Goal: Task Accomplishment & Management: Complete application form

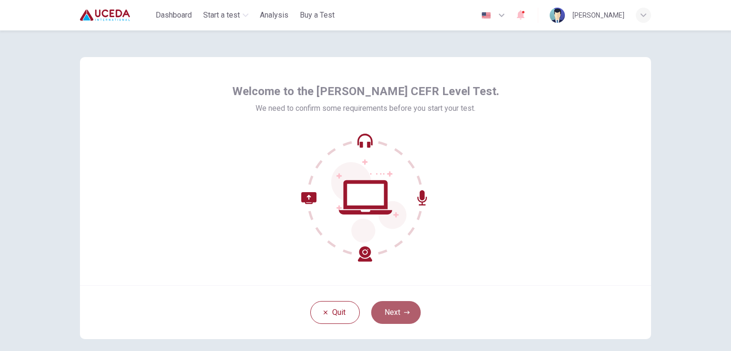
click at [383, 319] on button "Next" at bounding box center [396, 312] width 50 height 23
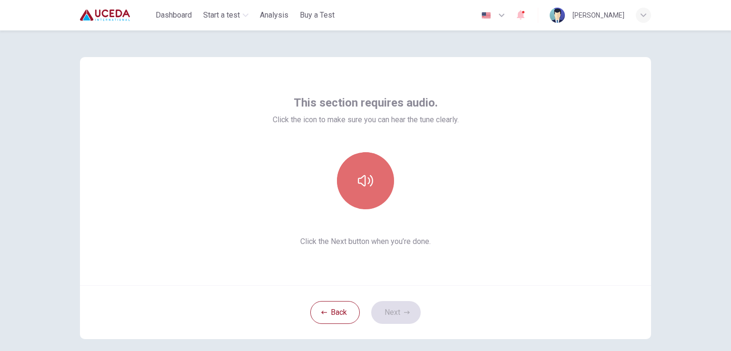
click at [373, 191] on button "button" at bounding box center [365, 180] width 57 height 57
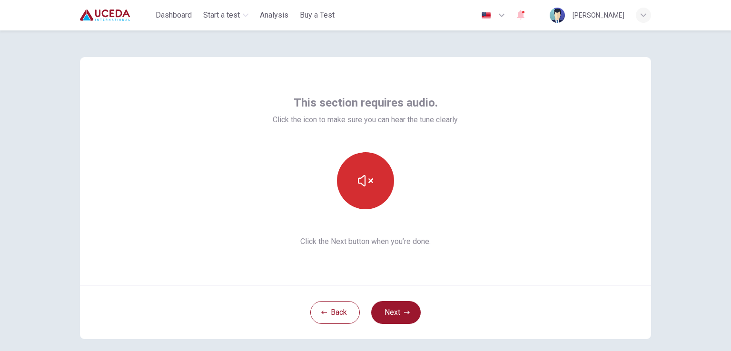
click at [358, 176] on icon "button" at bounding box center [365, 180] width 15 height 15
click at [368, 189] on button "button" at bounding box center [365, 180] width 57 height 57
click at [379, 195] on button "button" at bounding box center [365, 180] width 57 height 57
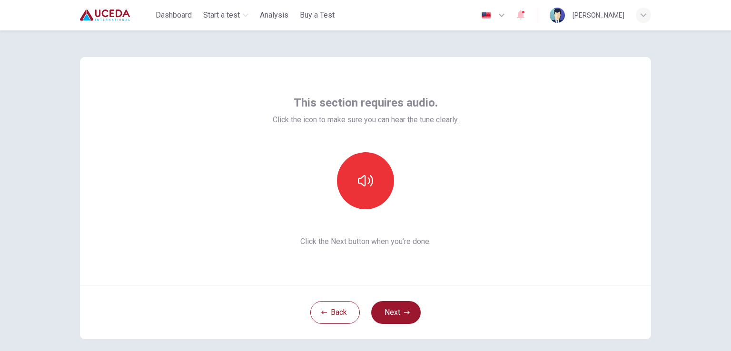
click at [395, 320] on button "Next" at bounding box center [396, 312] width 50 height 23
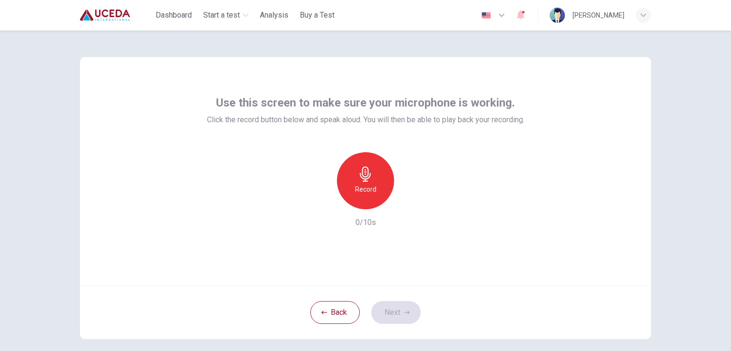
click at [376, 169] on div "Record" at bounding box center [365, 180] width 57 height 57
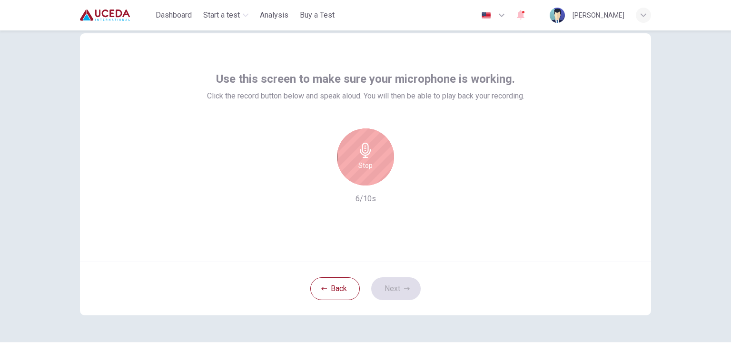
scroll to position [45, 0]
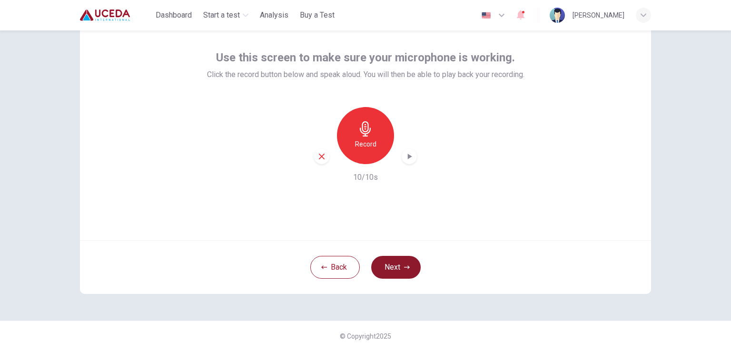
click at [408, 269] on button "Next" at bounding box center [396, 267] width 50 height 23
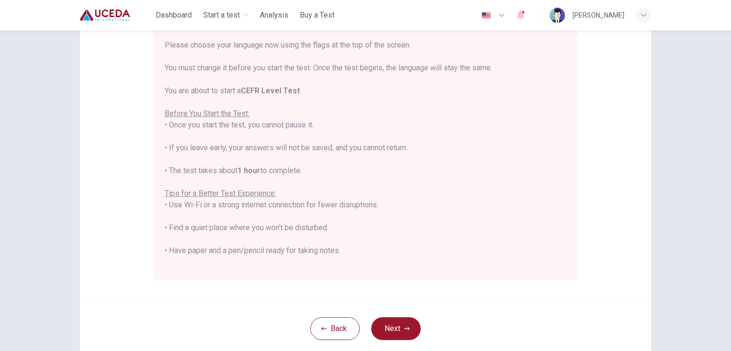
scroll to position [99, 0]
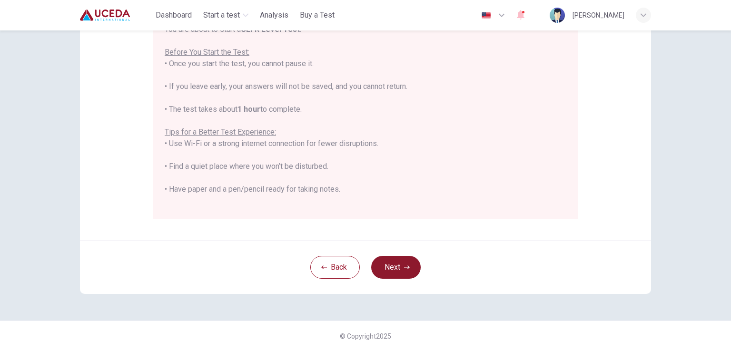
click at [400, 261] on button "Next" at bounding box center [396, 267] width 50 height 23
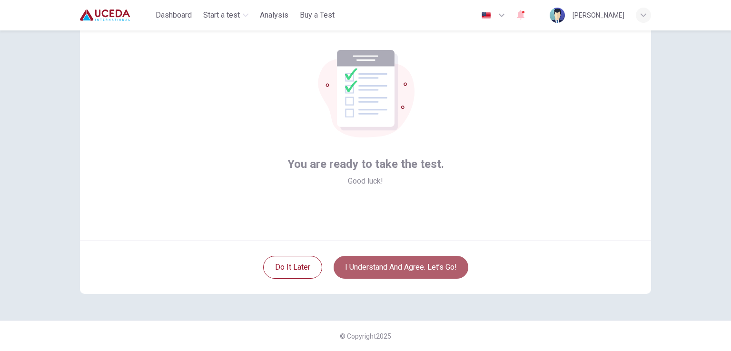
click at [430, 275] on button "I understand and agree. Let’s go!" at bounding box center [401, 267] width 135 height 23
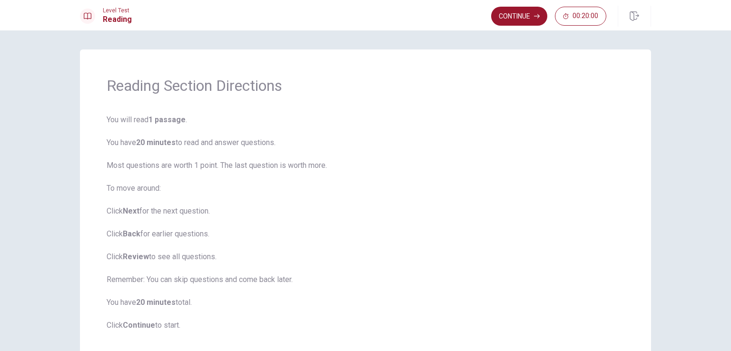
scroll to position [56, 0]
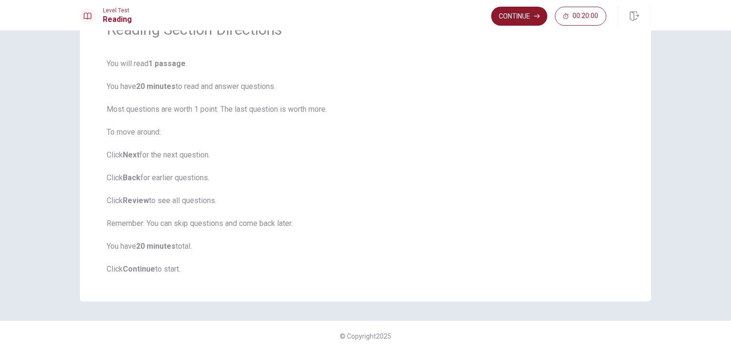
click at [509, 20] on button "Continue" at bounding box center [519, 16] width 56 height 19
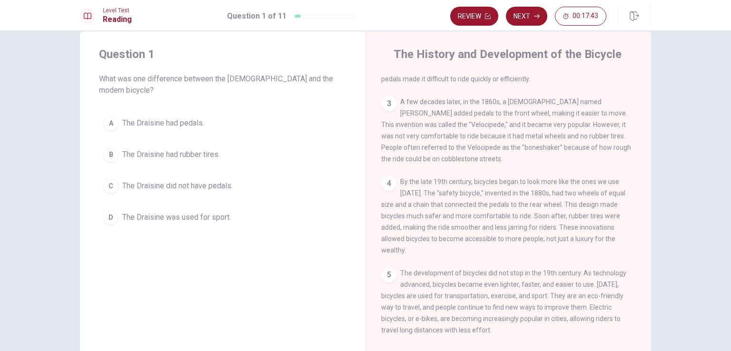
scroll to position [0, 0]
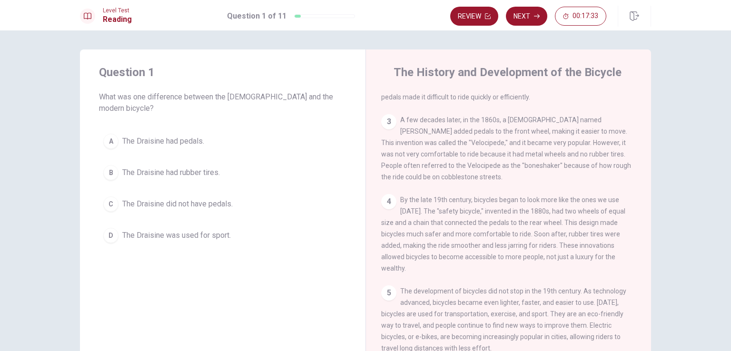
click at [178, 199] on span "The Draisine did not have pedals." at bounding box center [177, 204] width 110 height 11
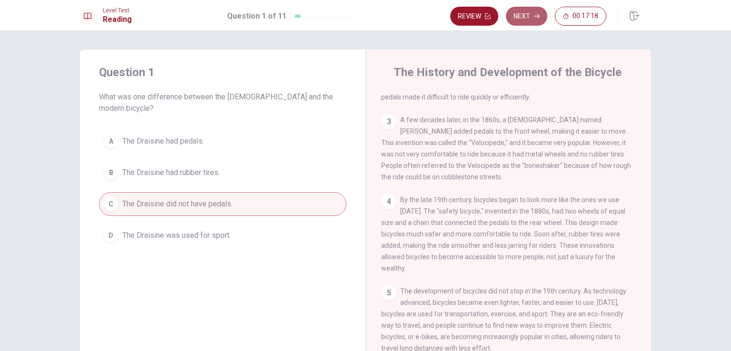
click at [526, 14] on button "Next" at bounding box center [526, 16] width 41 height 19
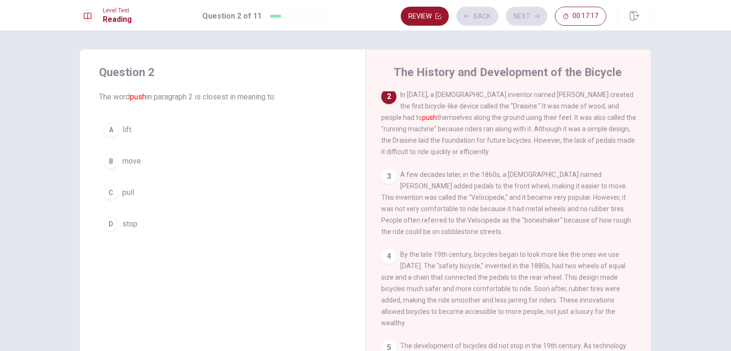
scroll to position [70, 0]
drag, startPoint x: 606, startPoint y: 110, endPoint x: 618, endPoint y: 110, distance: 12.4
click at [618, 110] on div "2 In [DATE], a [DEMOGRAPHIC_DATA] inventor named [PERSON_NAME] created the firs…" at bounding box center [508, 124] width 255 height 69
click at [130, 160] on span "move" at bounding box center [131, 161] width 19 height 11
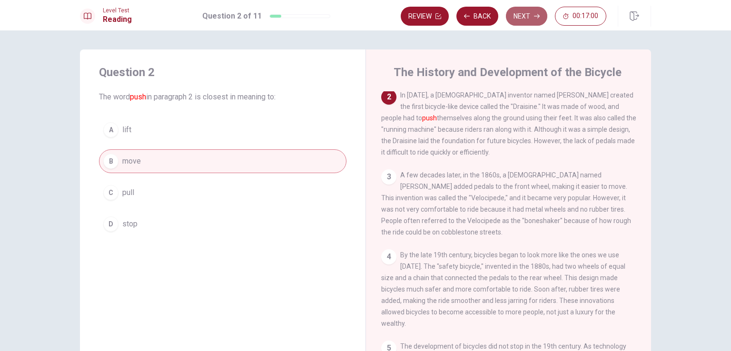
click at [524, 19] on button "Next" at bounding box center [526, 16] width 41 height 19
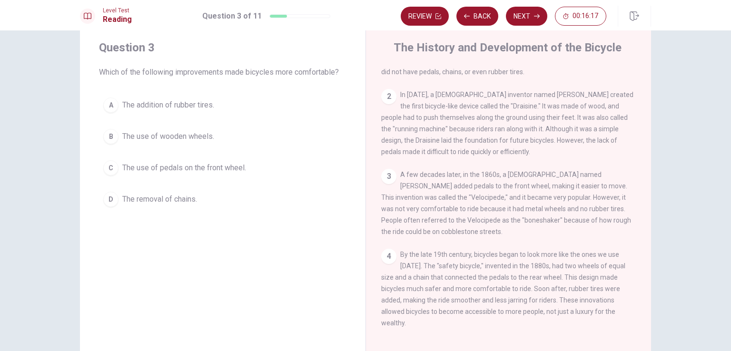
scroll to position [0, 0]
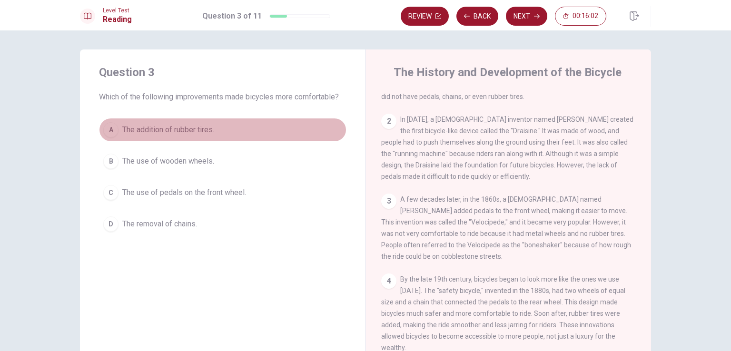
click at [157, 134] on span "The addition of rubber tires." at bounding box center [168, 129] width 92 height 11
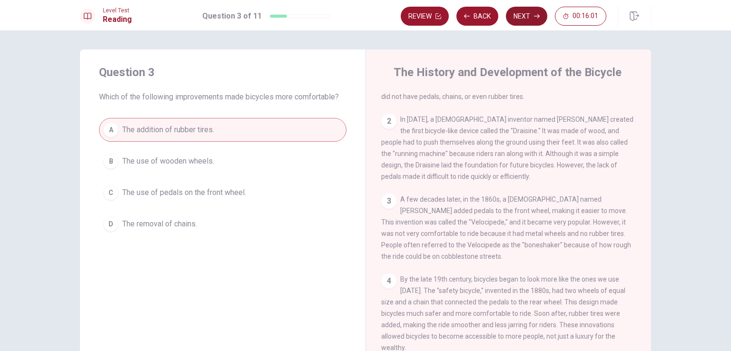
click at [539, 19] on icon "button" at bounding box center [537, 16] width 6 height 6
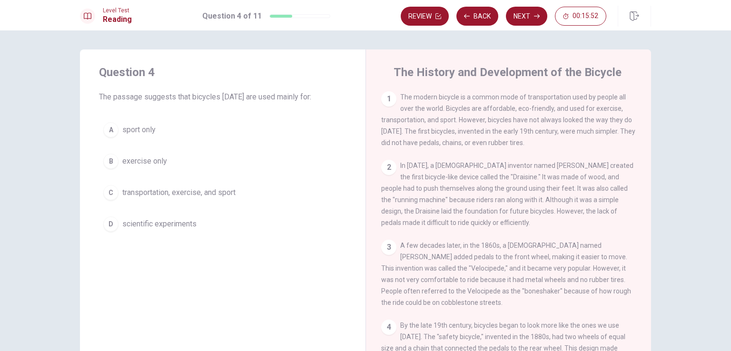
click at [161, 197] on span "transportation, exercise, and sport" at bounding box center [178, 192] width 113 height 11
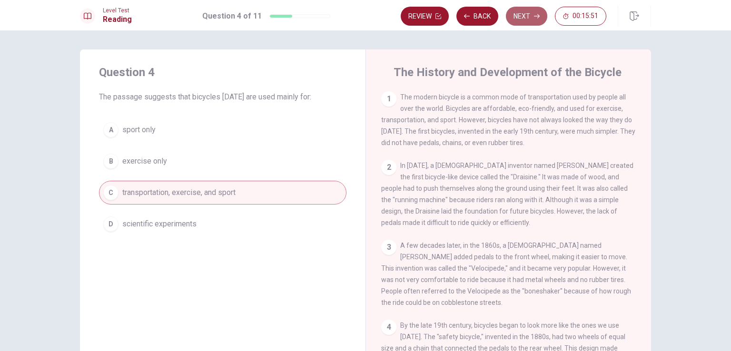
click at [531, 18] on button "Next" at bounding box center [526, 16] width 41 height 19
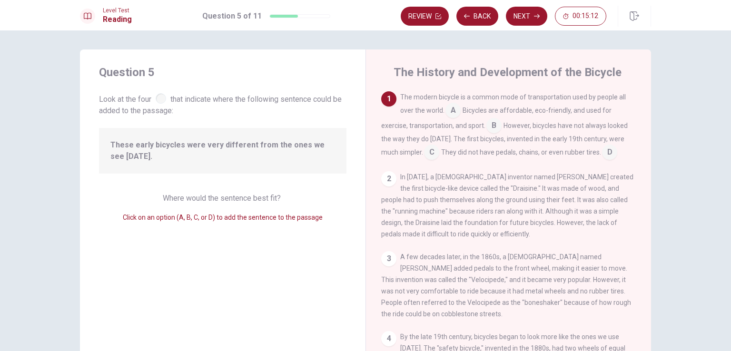
click at [427, 155] on input at bounding box center [431, 153] width 15 height 15
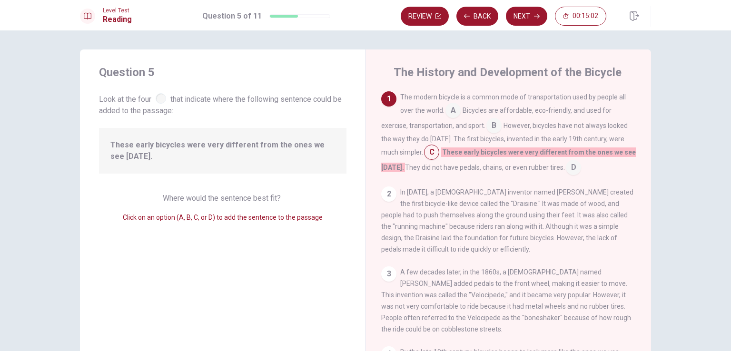
drag, startPoint x: 566, startPoint y: 170, endPoint x: 574, endPoint y: 171, distance: 7.6
click at [567, 170] on input at bounding box center [573, 168] width 15 height 15
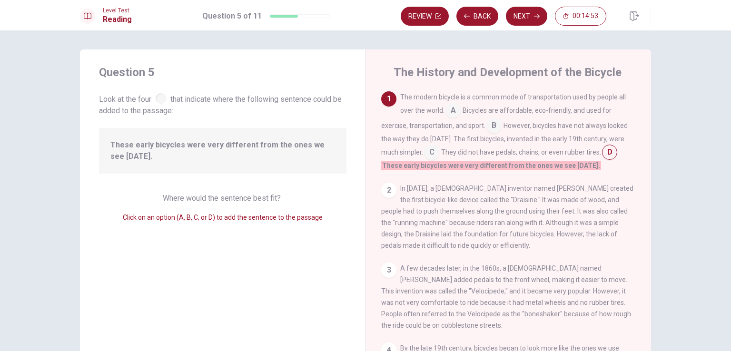
click at [434, 155] on input at bounding box center [431, 153] width 15 height 15
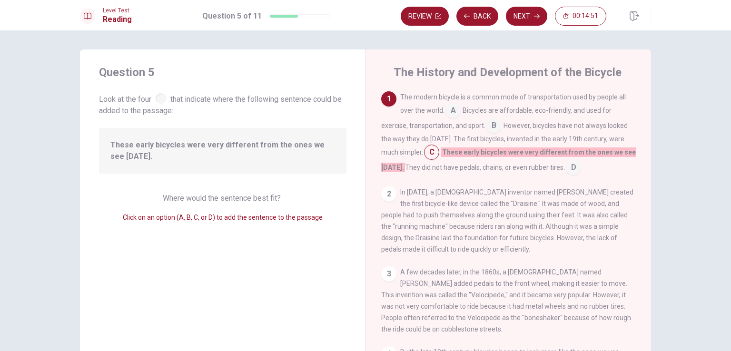
click at [529, 6] on div "Review Back Next 00:14:51" at bounding box center [526, 16] width 250 height 21
click at [528, 12] on button "Next" at bounding box center [526, 16] width 41 height 19
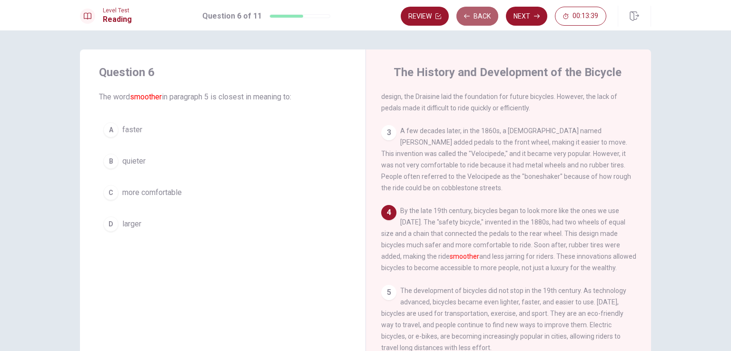
click at [478, 16] on button "Back" at bounding box center [478, 16] width 42 height 19
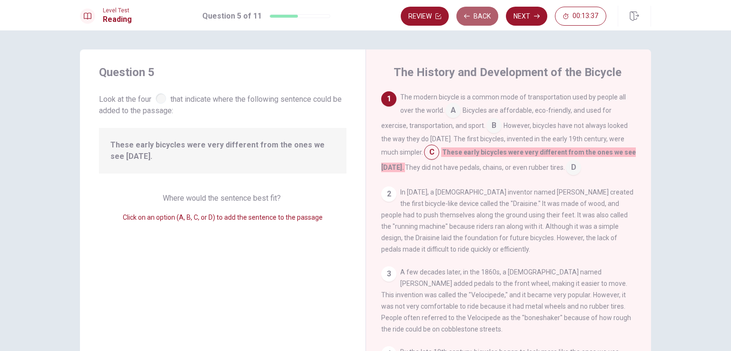
click at [482, 19] on button "Back" at bounding box center [478, 16] width 42 height 19
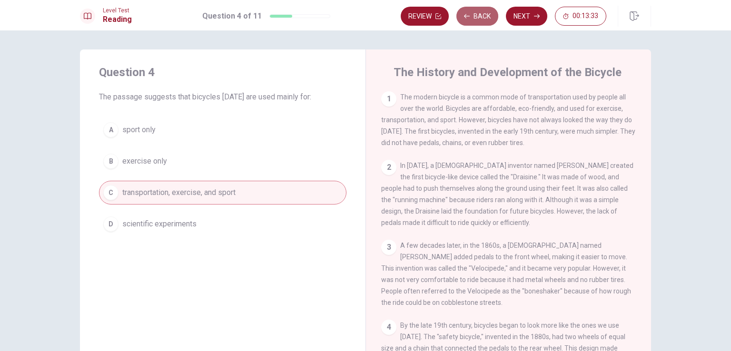
click at [481, 18] on button "Back" at bounding box center [478, 16] width 42 height 19
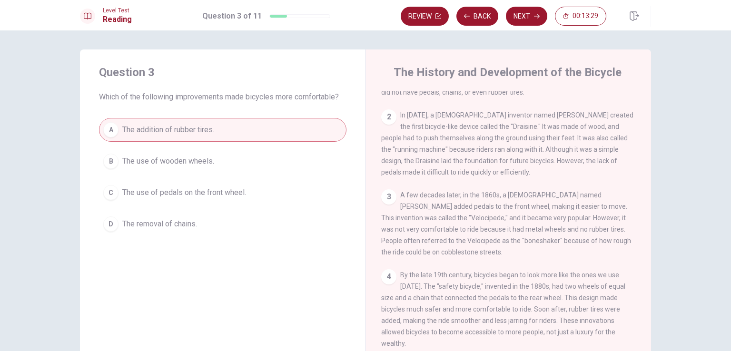
scroll to position [79, 0]
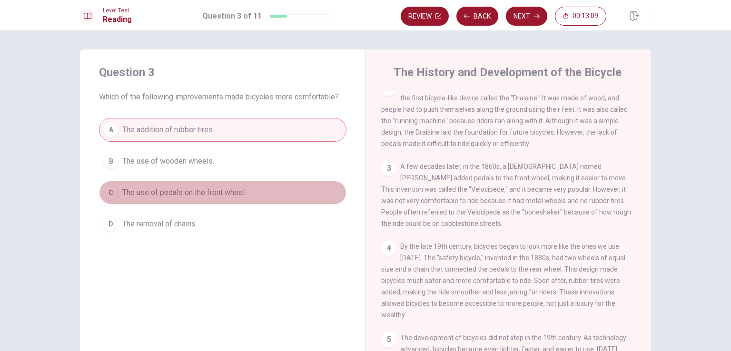
click at [212, 191] on span "The use of pedals on the front wheel." at bounding box center [184, 192] width 124 height 11
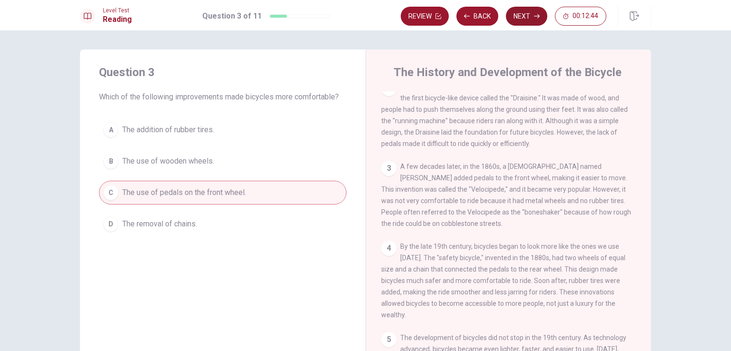
click at [539, 23] on button "Next" at bounding box center [526, 16] width 41 height 19
click at [534, 20] on button "Next" at bounding box center [526, 16] width 41 height 19
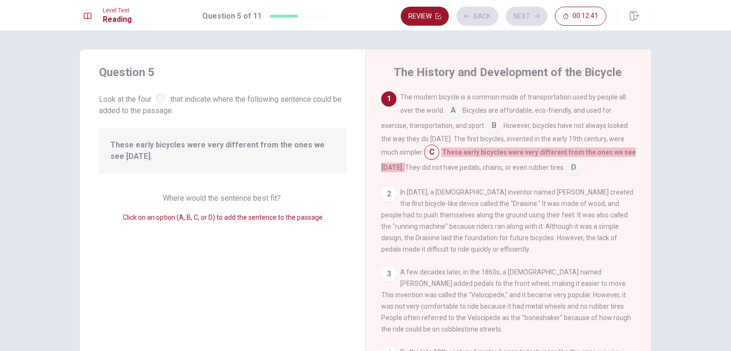
click at [534, 20] on div "Review Back Next 00:12:41" at bounding box center [504, 16] width 206 height 19
click at [533, 20] on button "Next" at bounding box center [526, 16] width 41 height 19
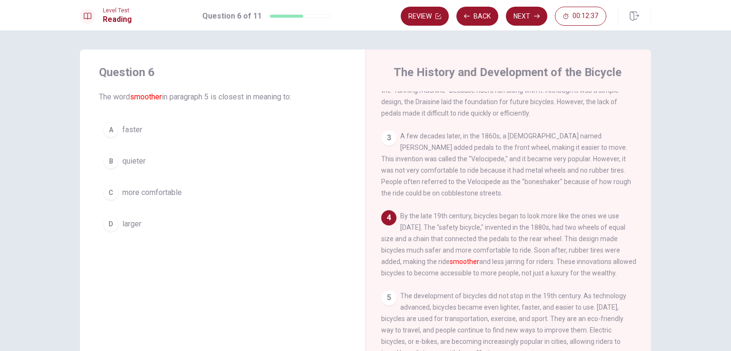
scroll to position [126, 0]
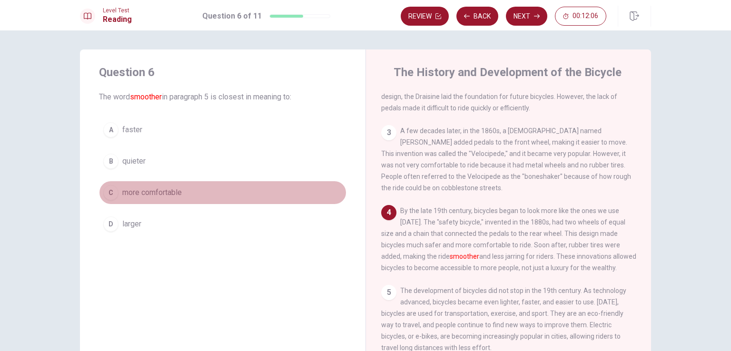
click at [110, 194] on div "C" at bounding box center [110, 192] width 15 height 15
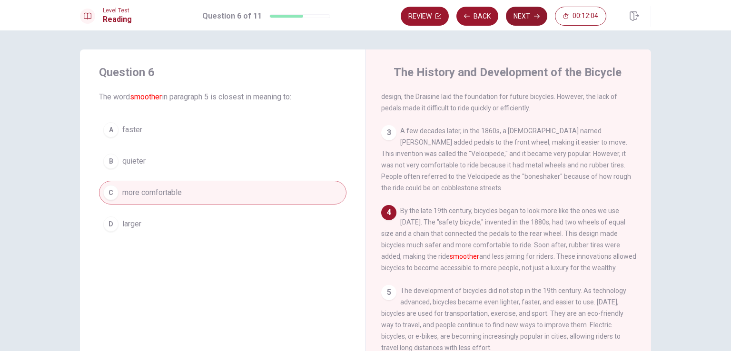
click at [535, 20] on button "Next" at bounding box center [526, 16] width 41 height 19
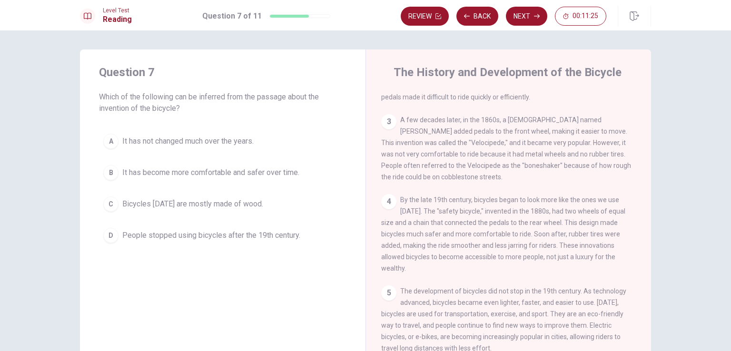
click at [156, 130] on button "A It has not changed much over the years." at bounding box center [223, 142] width 248 height 24
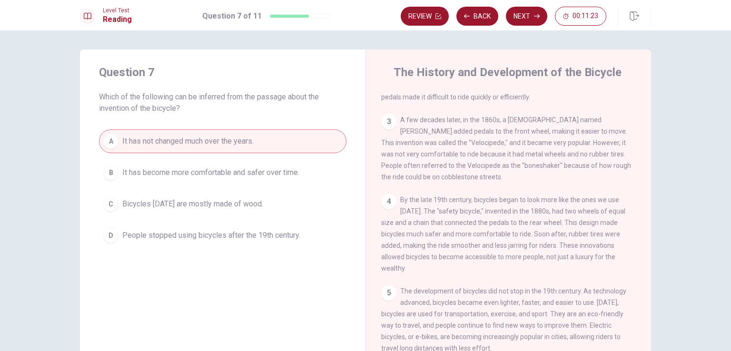
click at [525, 27] on div "Level Test Reading Question 7 of 11 Review Back Next 00:11:23" at bounding box center [365, 15] width 731 height 30
click at [526, 21] on button "Next" at bounding box center [526, 16] width 41 height 19
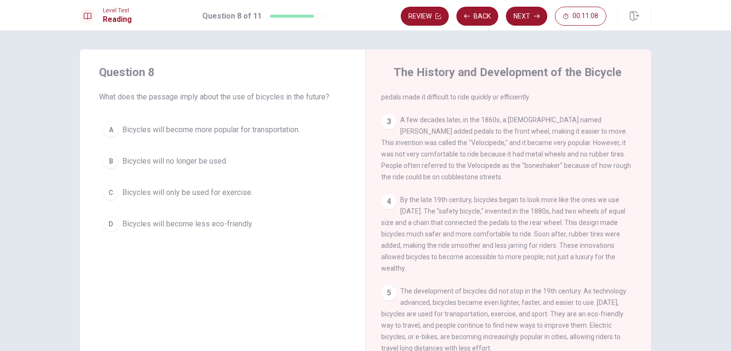
click at [216, 134] on span "Bicycles will become more popular for transportation." at bounding box center [211, 129] width 178 height 11
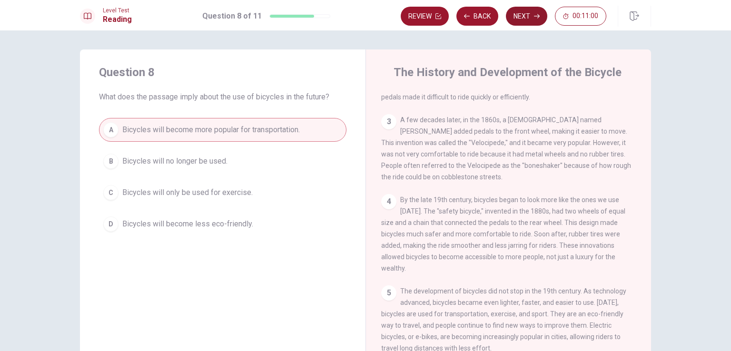
click at [512, 23] on button "Next" at bounding box center [526, 16] width 41 height 19
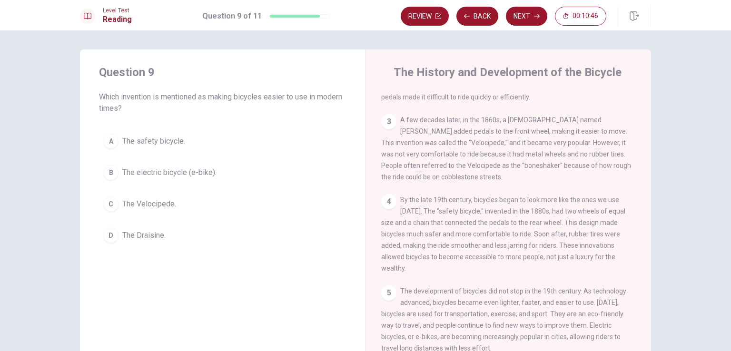
scroll to position [79, 0]
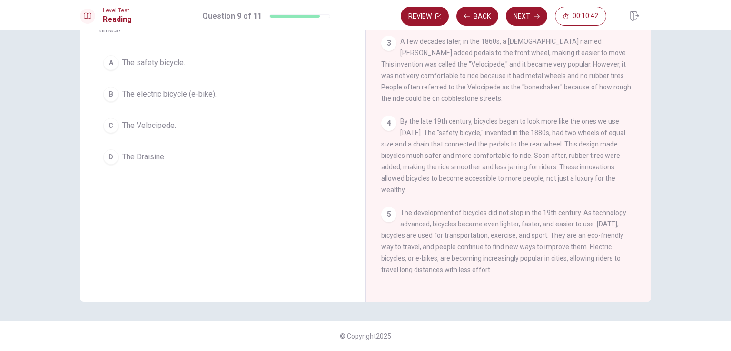
click at [151, 63] on span "The safety bicycle." at bounding box center [153, 62] width 63 height 11
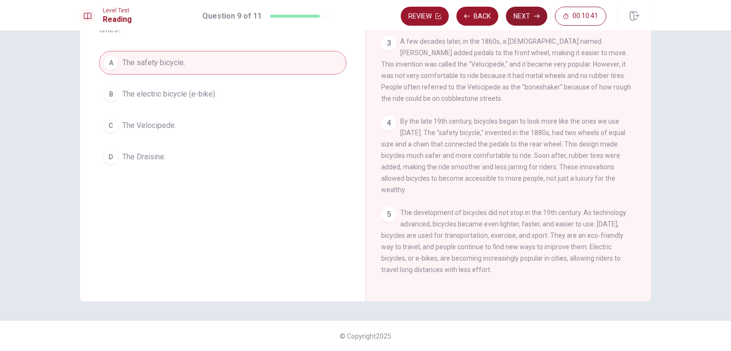
click at [529, 14] on button "Next" at bounding box center [526, 16] width 41 height 19
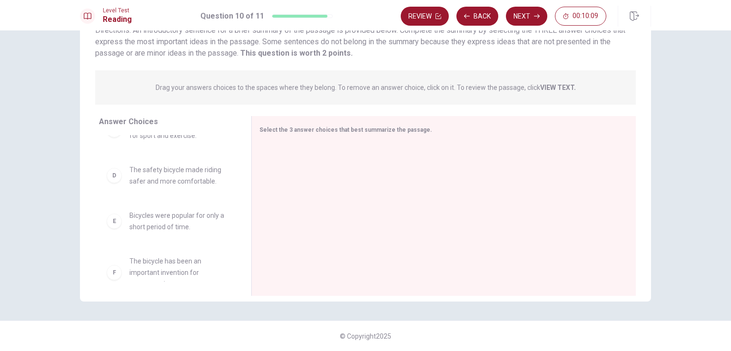
scroll to position [154, 0]
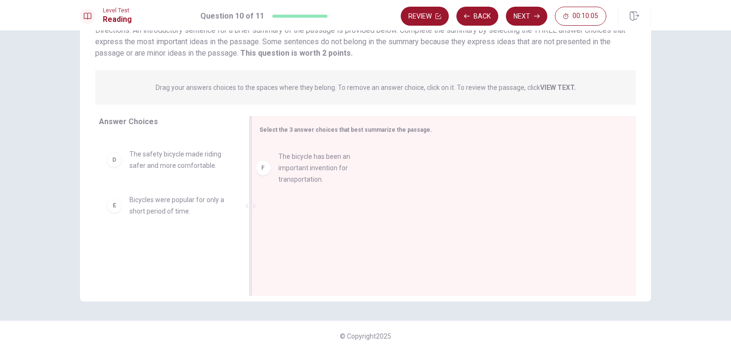
drag, startPoint x: 154, startPoint y: 261, endPoint x: 302, endPoint y: 174, distance: 171.8
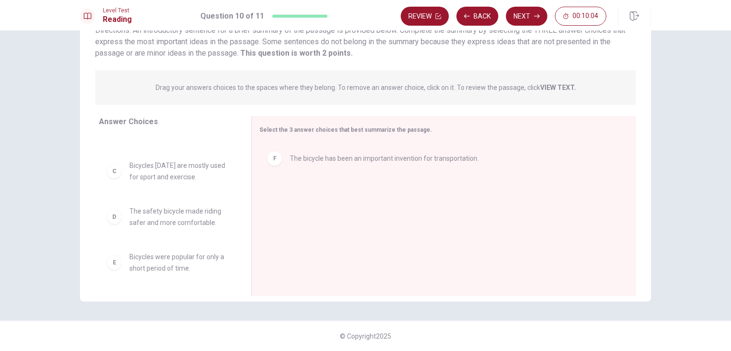
scroll to position [97, 0]
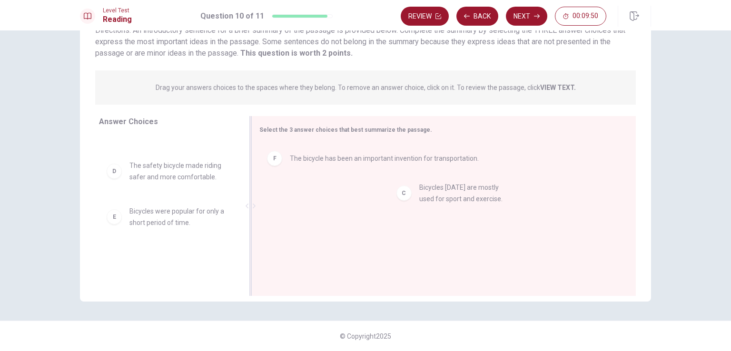
drag, startPoint x: 170, startPoint y: 176, endPoint x: 431, endPoint y: 194, distance: 262.5
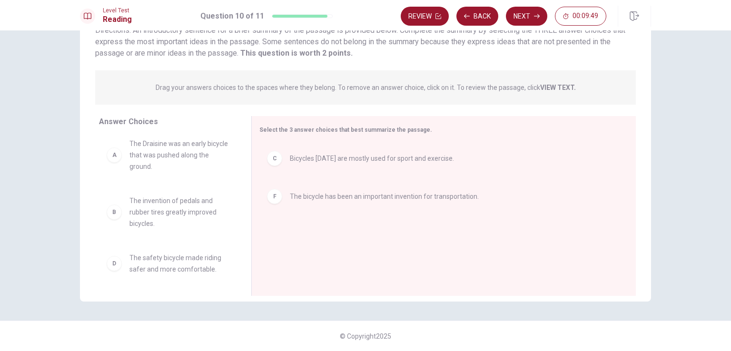
scroll to position [0, 0]
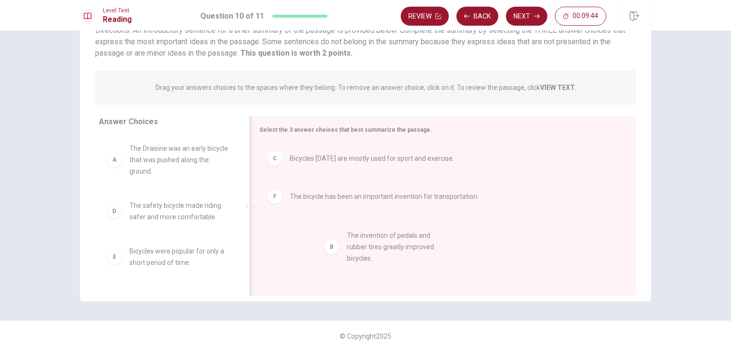
drag, startPoint x: 143, startPoint y: 225, endPoint x: 303, endPoint y: 254, distance: 162.1
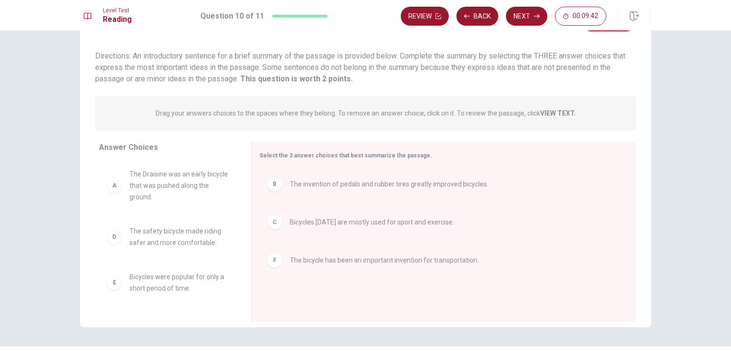
scroll to position [79, 0]
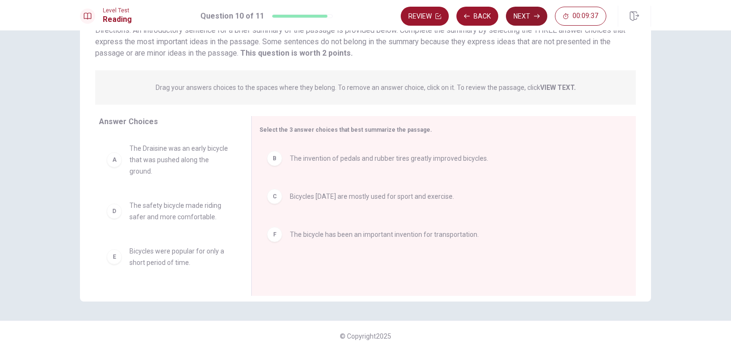
click at [526, 22] on button "Next" at bounding box center [526, 16] width 41 height 19
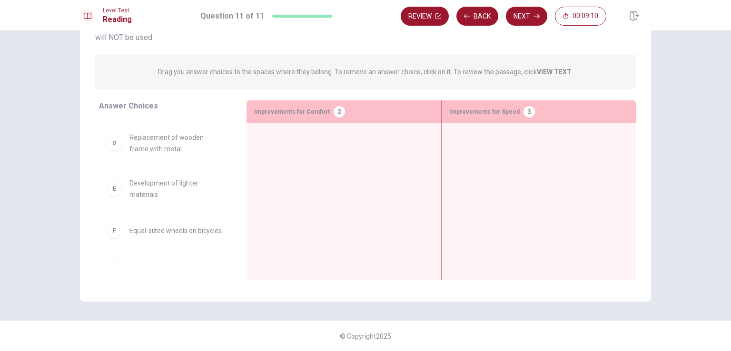
scroll to position [150, 0]
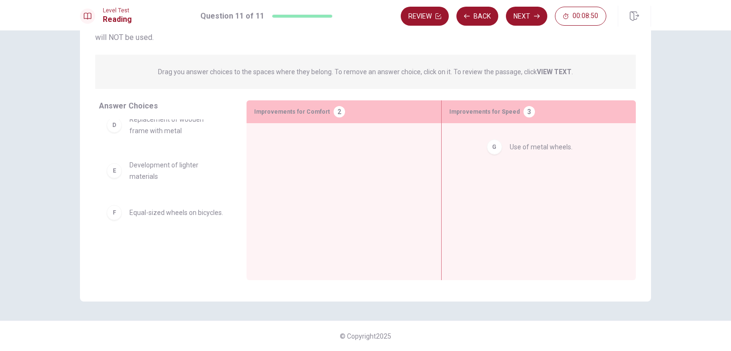
drag, startPoint x: 170, startPoint y: 256, endPoint x: 556, endPoint y: 154, distance: 399.8
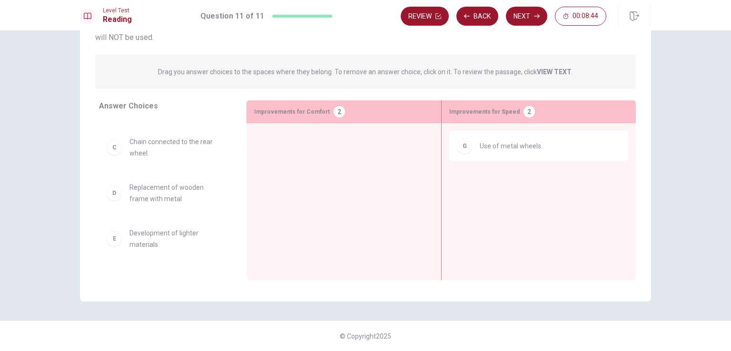
scroll to position [112, 0]
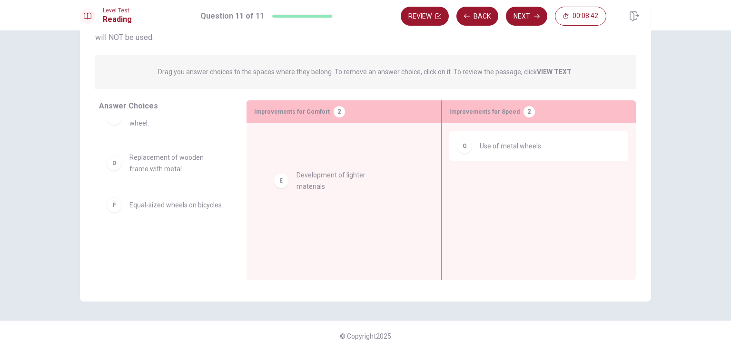
drag, startPoint x: 147, startPoint y: 204, endPoint x: 297, endPoint y: 187, distance: 151.0
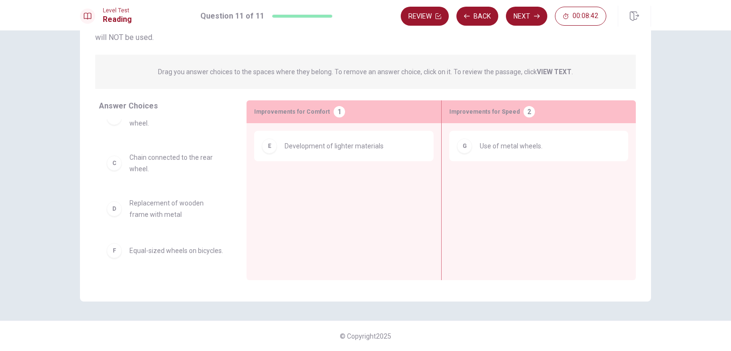
scroll to position [67, 0]
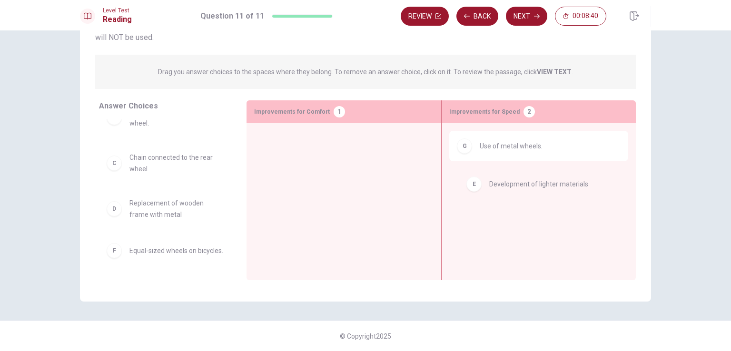
drag, startPoint x: 348, startPoint y: 143, endPoint x: 536, endPoint y: 182, distance: 192.1
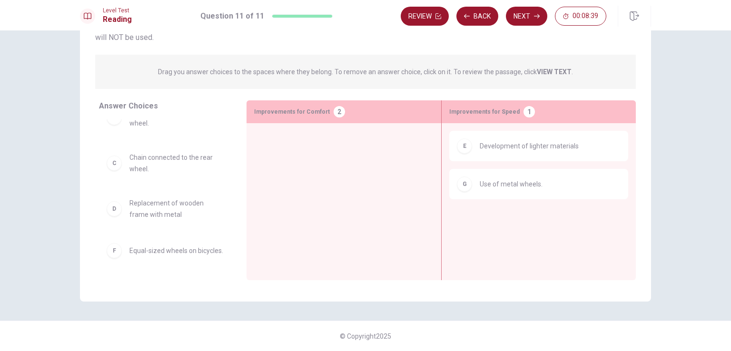
scroll to position [0, 0]
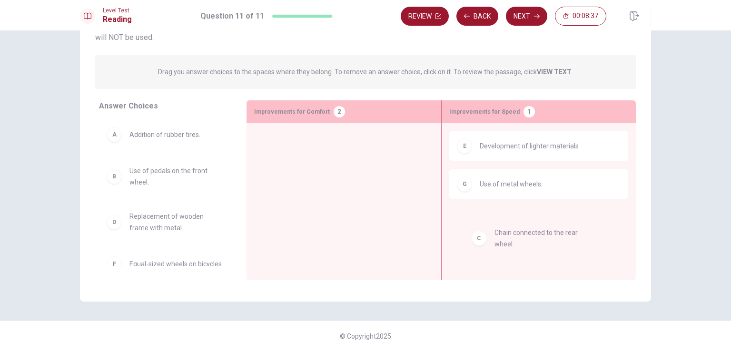
drag, startPoint x: 160, startPoint y: 225, endPoint x: 512, endPoint y: 236, distance: 352.0
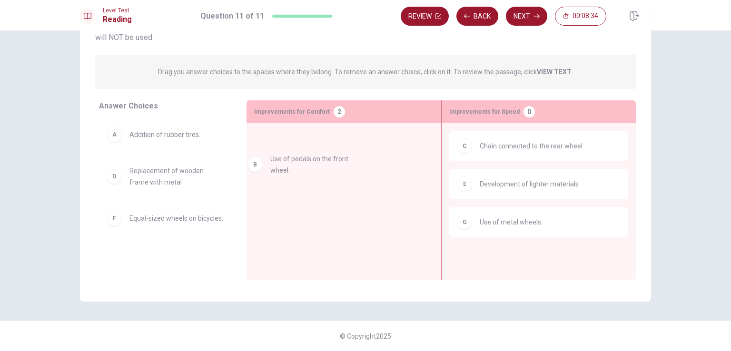
drag, startPoint x: 151, startPoint y: 178, endPoint x: 314, endPoint y: 150, distance: 165.6
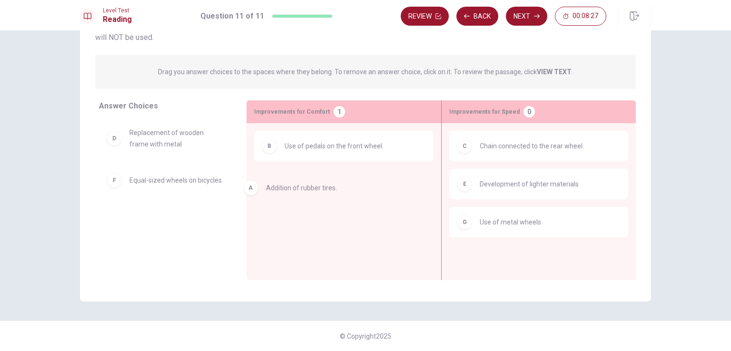
drag, startPoint x: 166, startPoint y: 138, endPoint x: 308, endPoint y: 191, distance: 151.8
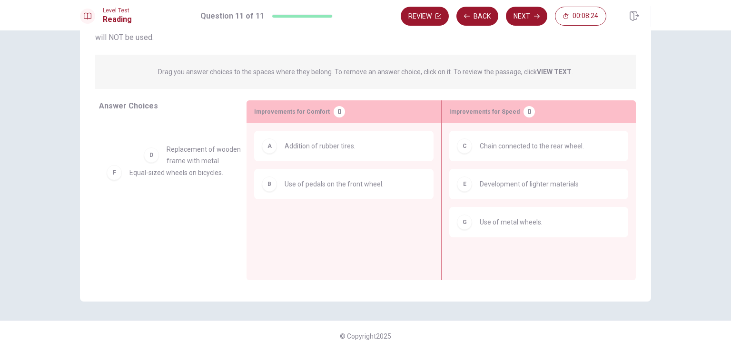
drag, startPoint x: 138, startPoint y: 140, endPoint x: 332, endPoint y: 216, distance: 208.3
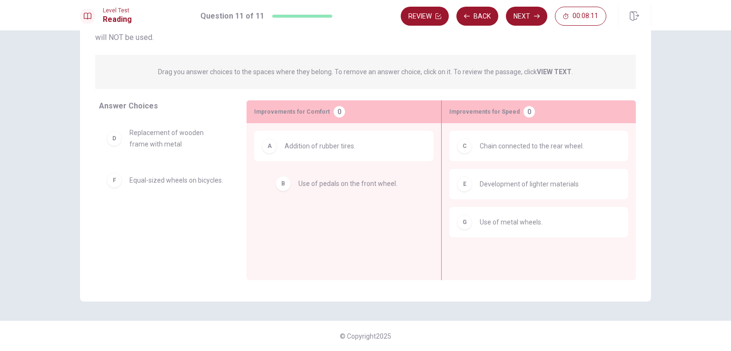
drag, startPoint x: 307, startPoint y: 194, endPoint x: 319, endPoint y: 194, distance: 11.9
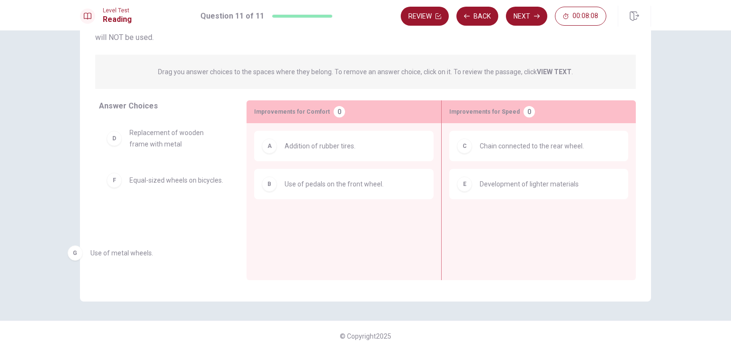
drag, startPoint x: 512, startPoint y: 228, endPoint x: 87, endPoint y: 236, distance: 424.8
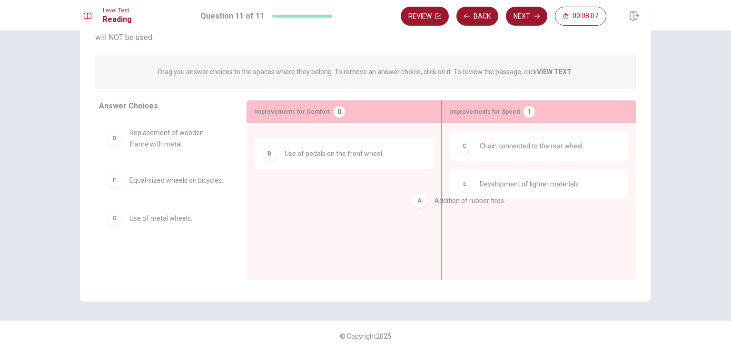
drag, startPoint x: 365, startPoint y: 156, endPoint x: 526, endPoint y: 210, distance: 169.7
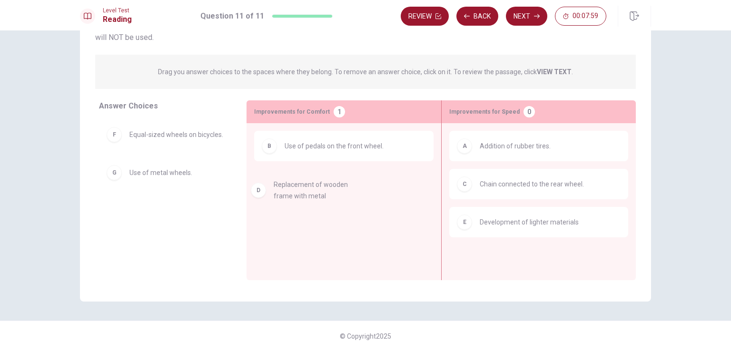
drag, startPoint x: 150, startPoint y: 146, endPoint x: 302, endPoint y: 198, distance: 160.2
drag, startPoint x: 306, startPoint y: 151, endPoint x: 179, endPoint y: 212, distance: 140.6
drag, startPoint x: 184, startPoint y: 141, endPoint x: 160, endPoint y: 129, distance: 27.3
drag, startPoint x: 160, startPoint y: 181, endPoint x: 378, endPoint y: 200, distance: 218.4
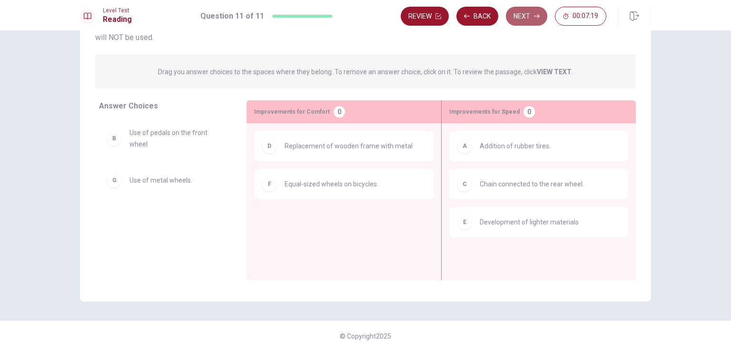
click at [512, 12] on button "Next" at bounding box center [526, 16] width 41 height 19
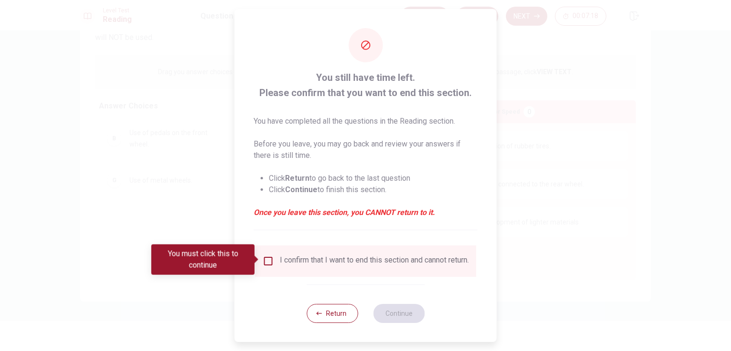
click at [270, 256] on input "You must click this to continue" at bounding box center [268, 261] width 11 height 11
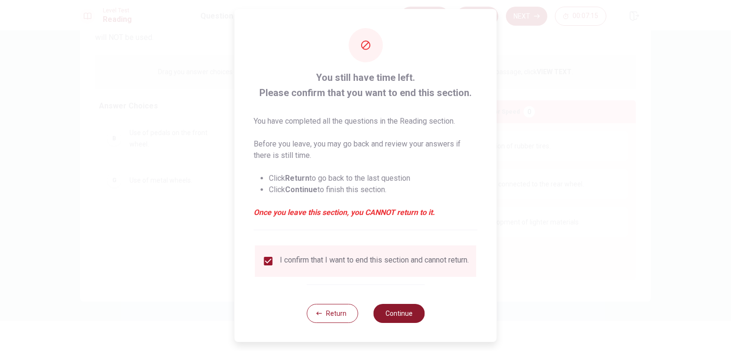
click at [398, 320] on button "Continue" at bounding box center [398, 313] width 51 height 19
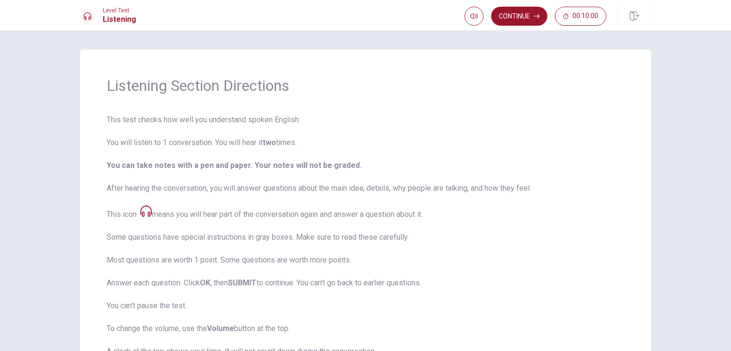
drag, startPoint x: 102, startPoint y: 120, endPoint x: 219, endPoint y: 150, distance: 120.9
click at [219, 150] on div "Listening Section Directions This test checks how well you understand spoken En…" at bounding box center [365, 229] width 571 height 358
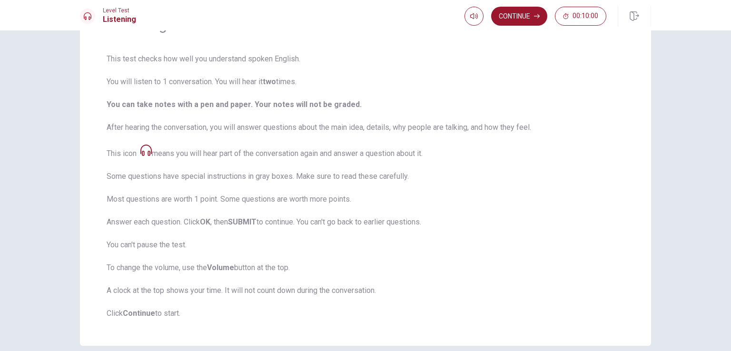
scroll to position [79, 0]
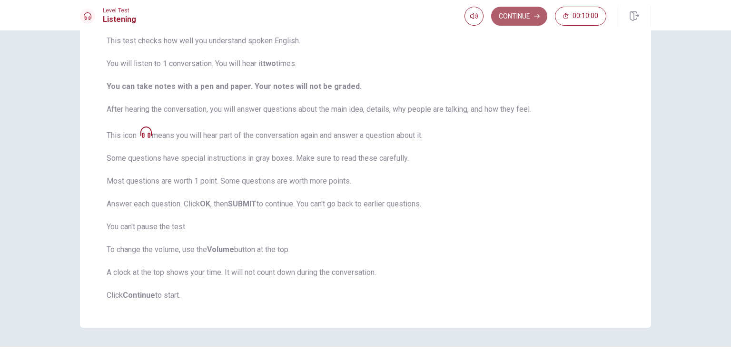
click at [521, 23] on button "Continue" at bounding box center [519, 16] width 56 height 19
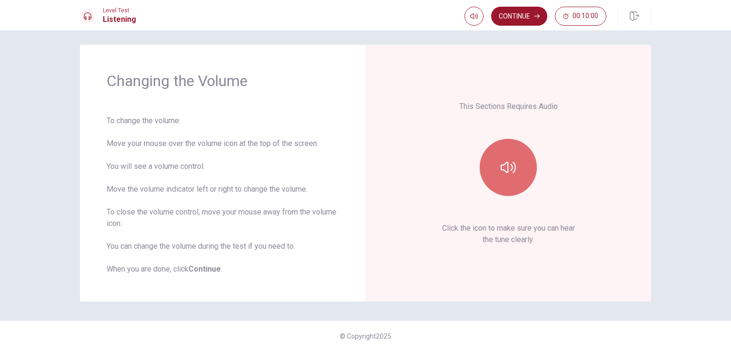
click at [517, 162] on button "button" at bounding box center [508, 167] width 57 height 57
click at [511, 181] on button "button" at bounding box center [508, 167] width 57 height 57
click at [503, 174] on icon "button" at bounding box center [508, 167] width 15 height 15
click at [501, 170] on icon "button" at bounding box center [508, 167] width 15 height 15
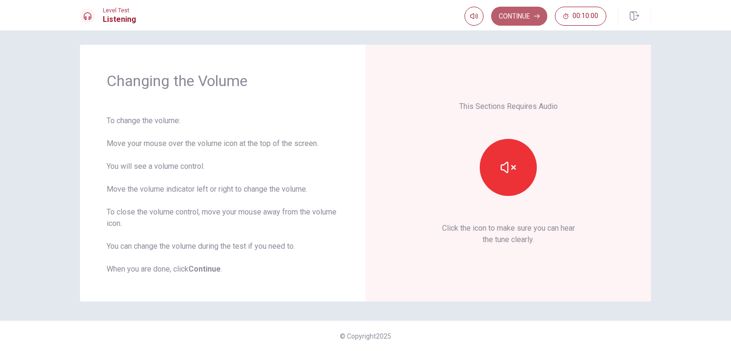
click at [524, 19] on button "Continue" at bounding box center [519, 16] width 56 height 19
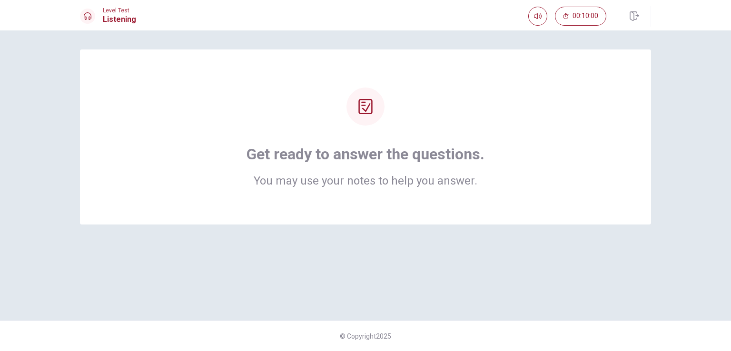
click at [362, 181] on h2 "You may use your notes to help you answer." at bounding box center [366, 180] width 238 height 11
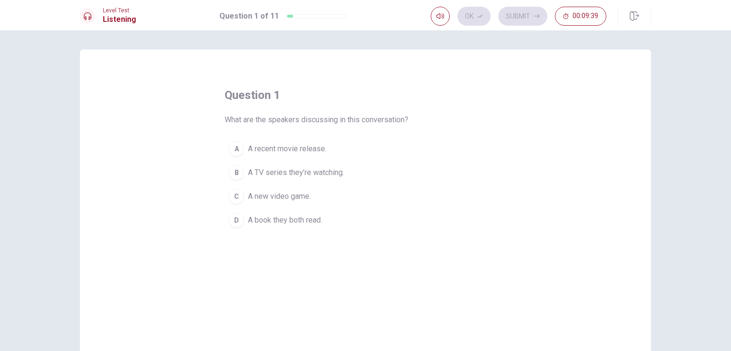
click at [284, 151] on span "A recent movie release." at bounding box center [287, 148] width 79 height 11
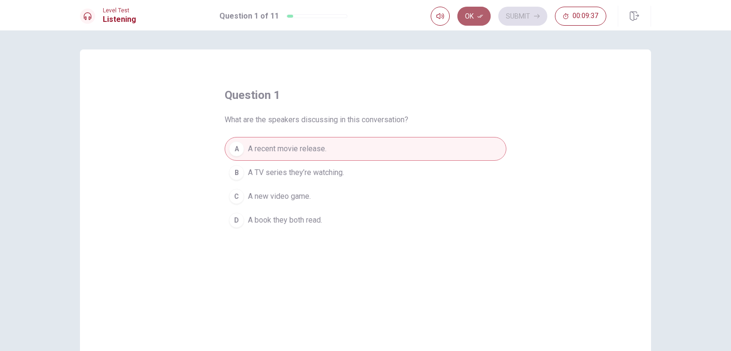
click at [472, 14] on button "Ok" at bounding box center [474, 16] width 33 height 19
click at [519, 18] on button "Submit" at bounding box center [523, 16] width 49 height 19
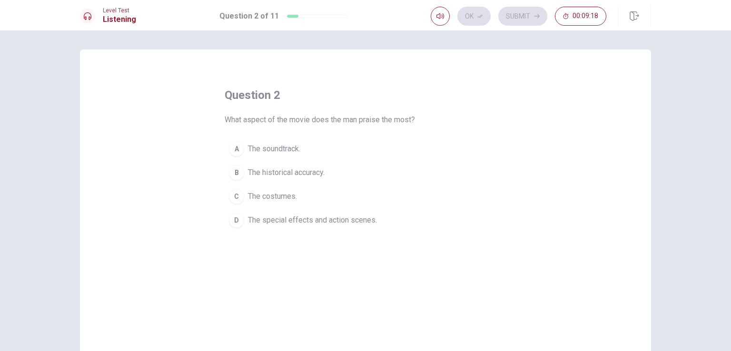
click at [328, 216] on span "The special effects and action scenes." at bounding box center [312, 220] width 129 height 11
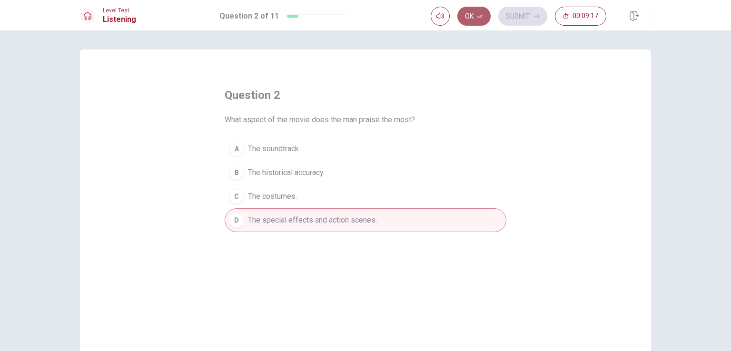
click at [472, 16] on button "Ok" at bounding box center [474, 16] width 33 height 19
click at [521, 18] on button "Submit" at bounding box center [523, 16] width 49 height 19
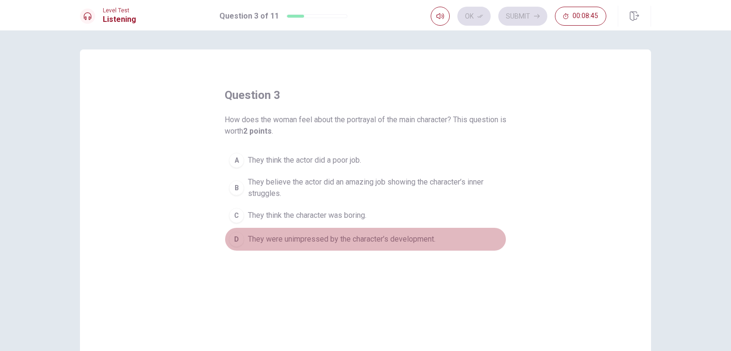
click at [304, 243] on span "They were unimpressed by the character’s development." at bounding box center [342, 239] width 188 height 11
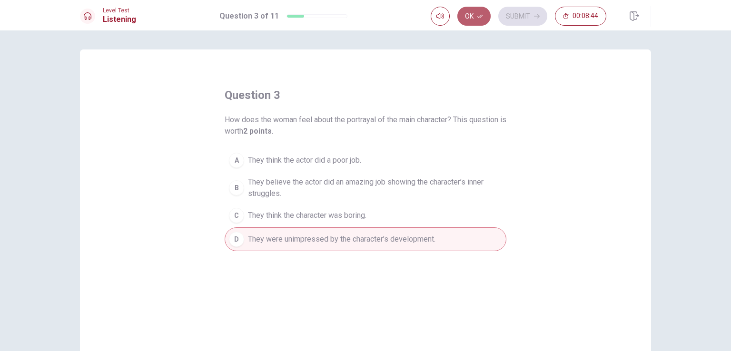
drag, startPoint x: 486, startPoint y: 16, endPoint x: 493, endPoint y: 16, distance: 7.1
click at [486, 15] on button "Ok" at bounding box center [474, 16] width 33 height 19
click at [517, 14] on button "Submit" at bounding box center [523, 16] width 49 height 19
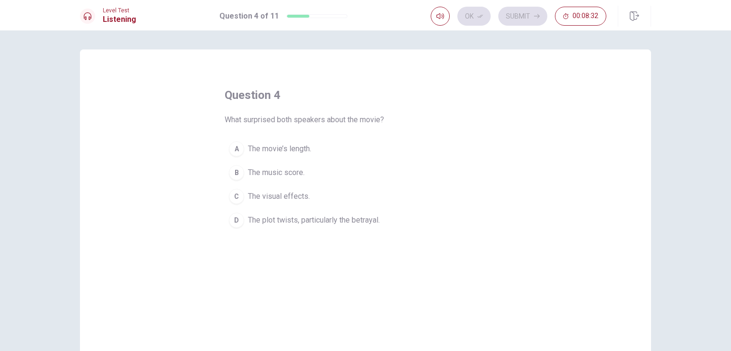
click at [316, 220] on span "The plot twists, particularly the betrayal." at bounding box center [314, 220] width 132 height 11
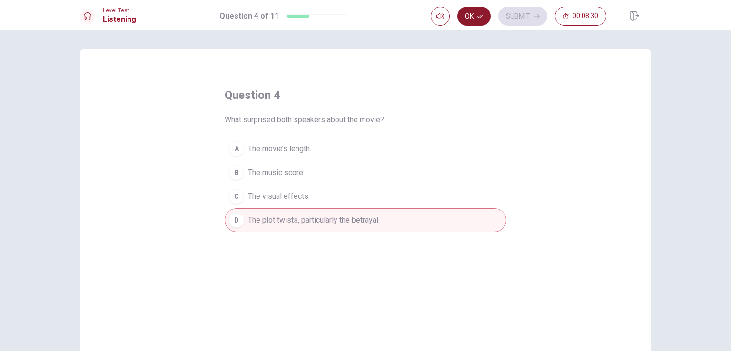
click at [480, 18] on icon "button" at bounding box center [481, 16] width 6 height 6
click at [523, 19] on button "Submit" at bounding box center [523, 16] width 49 height 19
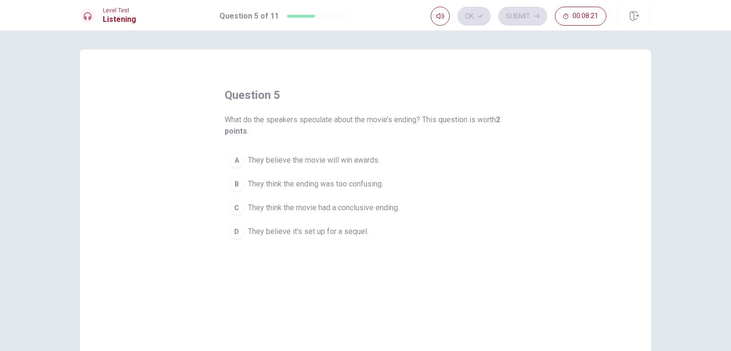
click at [294, 237] on span "They believe it’s set up for a sequel." at bounding box center [308, 231] width 120 height 11
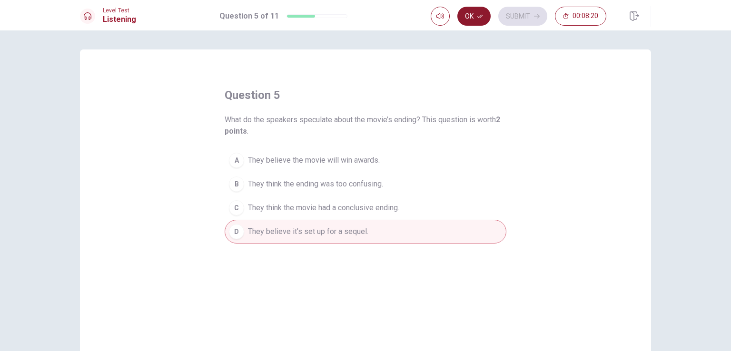
click at [476, 19] on button "Ok" at bounding box center [474, 16] width 33 height 19
click at [519, 15] on button "Submit" at bounding box center [523, 16] width 49 height 19
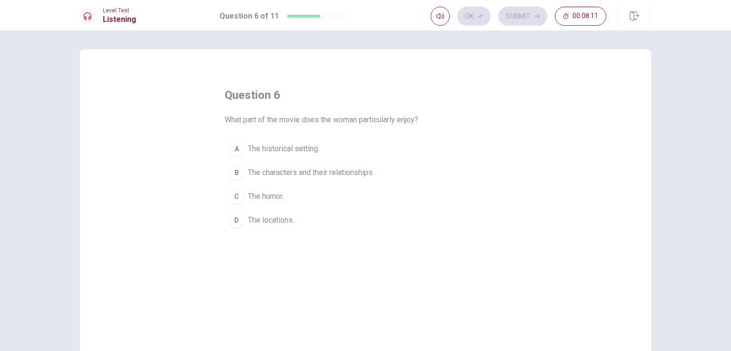
click at [347, 171] on span "The characters and their relationships." at bounding box center [311, 172] width 126 height 11
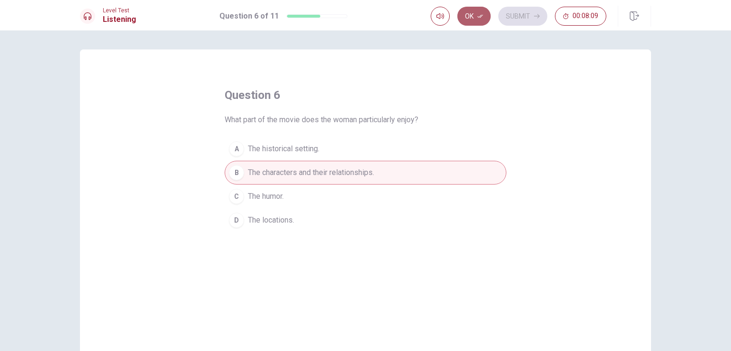
click at [479, 17] on icon "button" at bounding box center [481, 16] width 6 height 3
click at [511, 16] on button "Submit" at bounding box center [523, 16] width 49 height 19
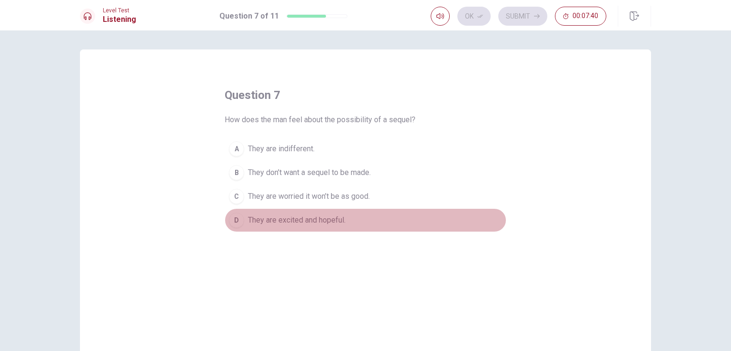
click at [310, 223] on span "They are excited and hopeful." at bounding box center [297, 220] width 98 height 11
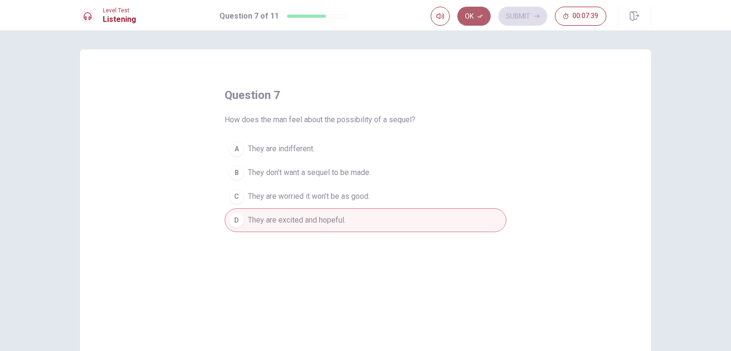
click at [479, 15] on icon "button" at bounding box center [481, 16] width 6 height 6
click at [517, 19] on button "Submit" at bounding box center [523, 16] width 49 height 19
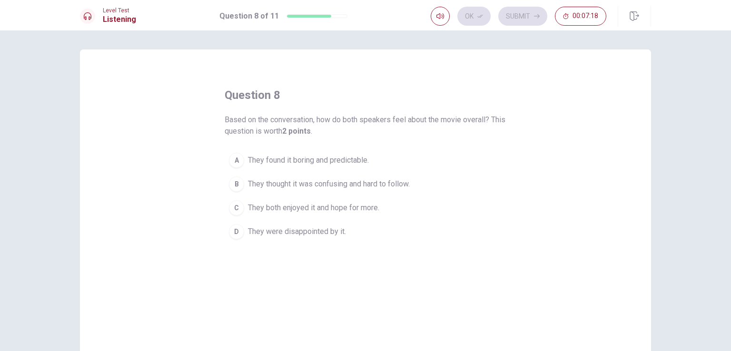
drag, startPoint x: 286, startPoint y: 212, endPoint x: 292, endPoint y: 211, distance: 6.7
click at [286, 212] on span "They both enjoyed it and hope for more." at bounding box center [313, 207] width 131 height 11
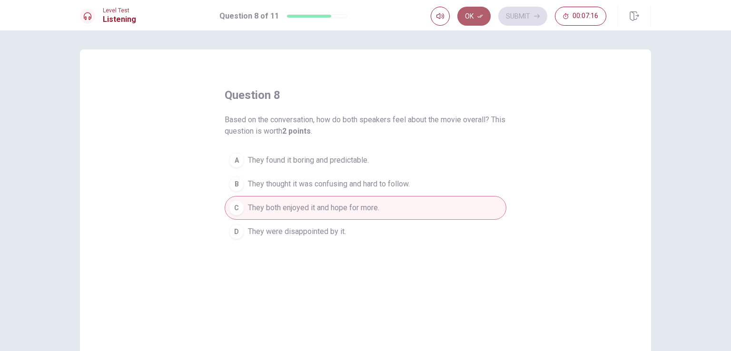
click at [489, 12] on button "Ok" at bounding box center [474, 16] width 33 height 19
click at [509, 20] on button "Submit" at bounding box center [523, 16] width 49 height 19
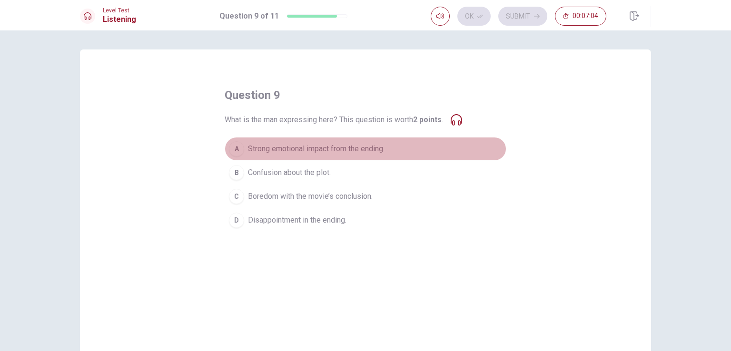
click at [297, 155] on button "A Strong emotional impact from the ending." at bounding box center [366, 149] width 282 height 24
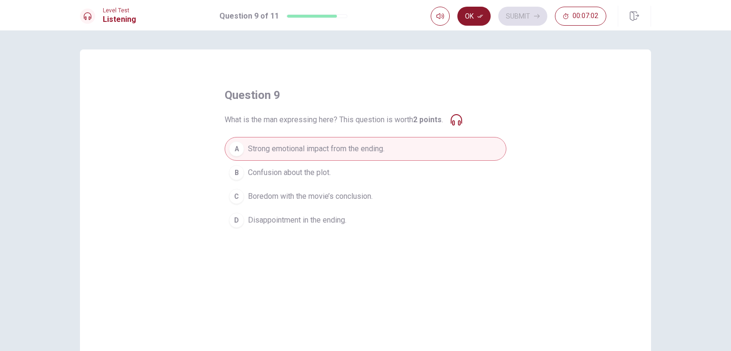
click at [472, 23] on button "Ok" at bounding box center [474, 16] width 33 height 19
click at [527, 17] on button "Submit" at bounding box center [523, 16] width 49 height 19
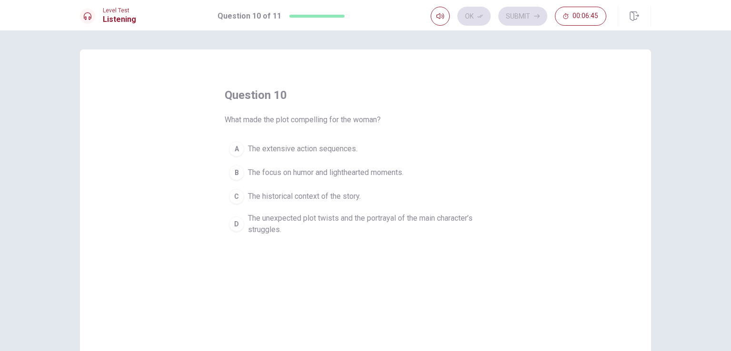
click at [263, 231] on span "The unexpected plot twists and the portrayal of the main character’s struggles." at bounding box center [375, 224] width 254 height 23
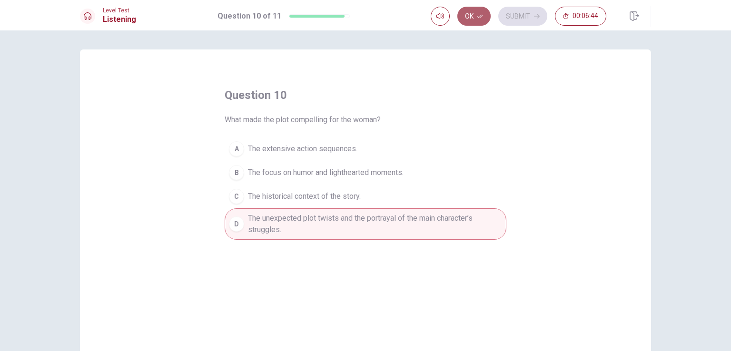
click at [479, 16] on icon "button" at bounding box center [481, 16] width 6 height 6
click at [534, 15] on icon "button" at bounding box center [537, 16] width 6 height 6
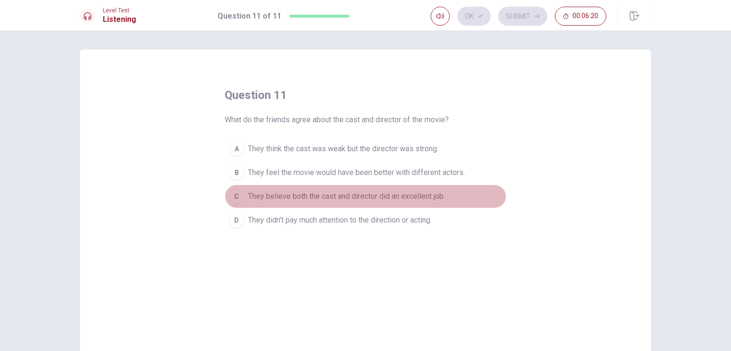
click at [310, 195] on span "They believe both the cast and director did an excellent job." at bounding box center [346, 196] width 197 height 11
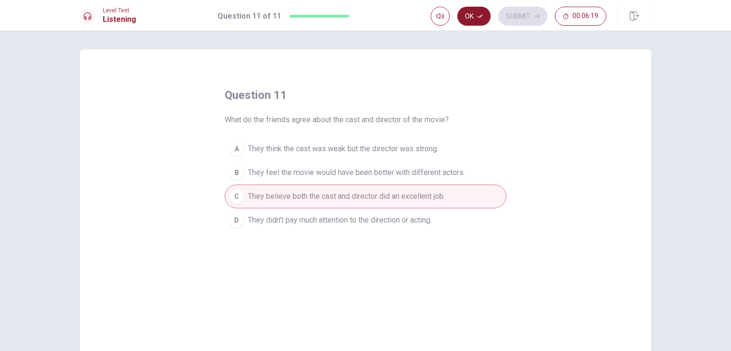
click at [481, 15] on icon "button" at bounding box center [481, 16] width 6 height 6
click at [508, 14] on button "Submit" at bounding box center [523, 16] width 49 height 19
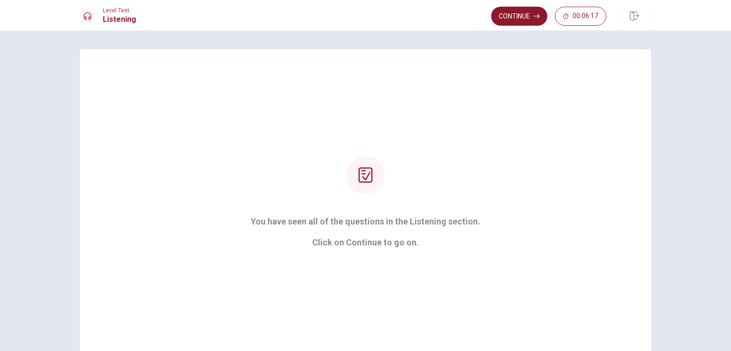
click at [507, 18] on button "Continue" at bounding box center [519, 16] width 56 height 19
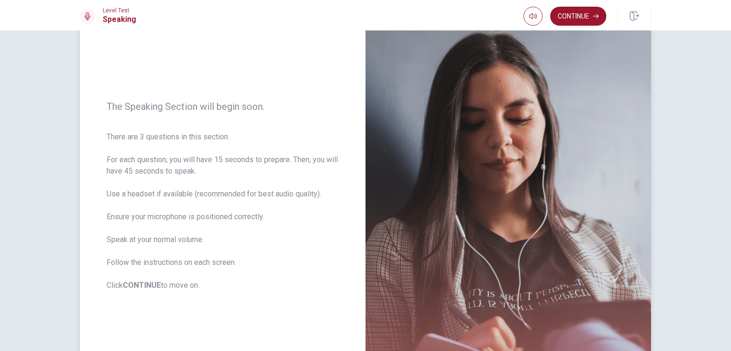
scroll to position [79, 0]
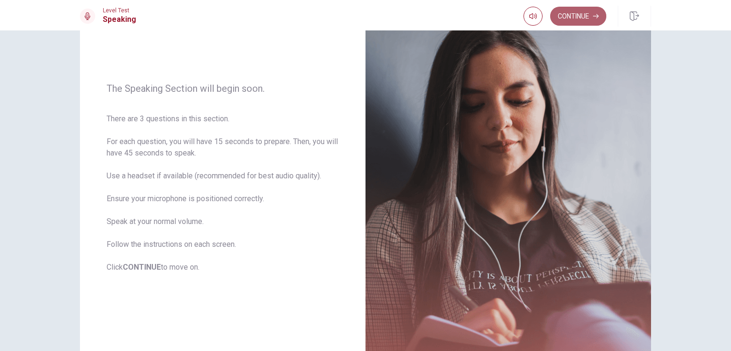
click at [583, 7] on button "Continue" at bounding box center [578, 16] width 56 height 19
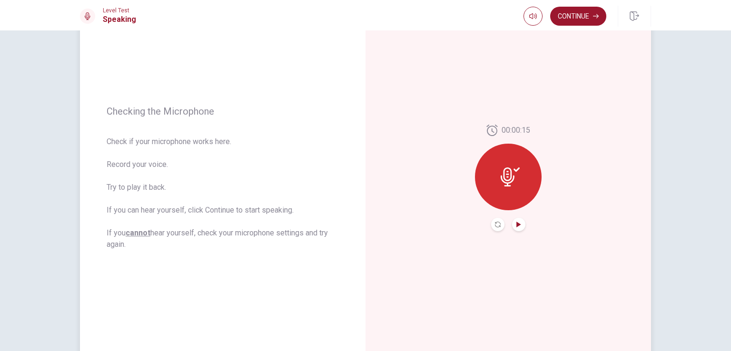
click at [518, 223] on icon "Play Audio" at bounding box center [519, 225] width 6 height 6
click at [518, 225] on icon "Pause Audio" at bounding box center [519, 225] width 5 height 6
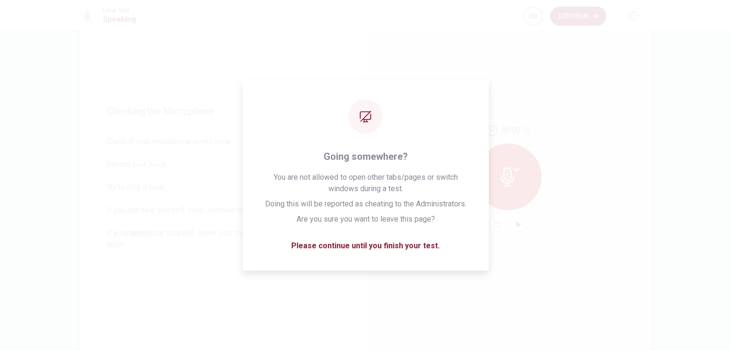
click at [573, 20] on button "Continue" at bounding box center [578, 16] width 56 height 19
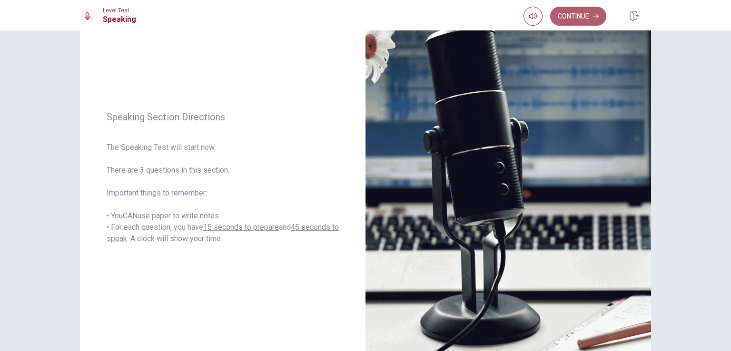
click at [591, 21] on button "Continue" at bounding box center [578, 16] width 56 height 19
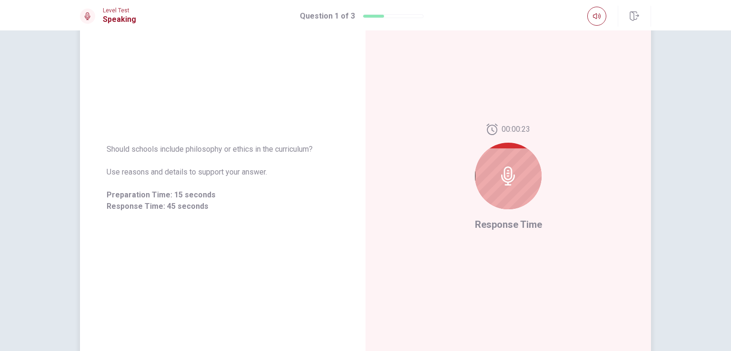
click at [519, 183] on div at bounding box center [508, 176] width 67 height 67
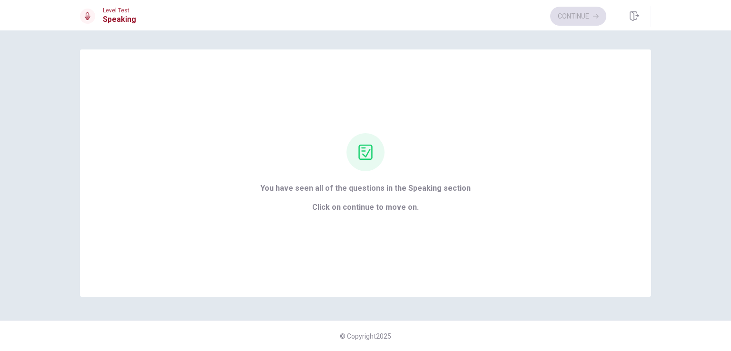
scroll to position [0, 0]
click at [575, 18] on button "Continue" at bounding box center [578, 16] width 56 height 19
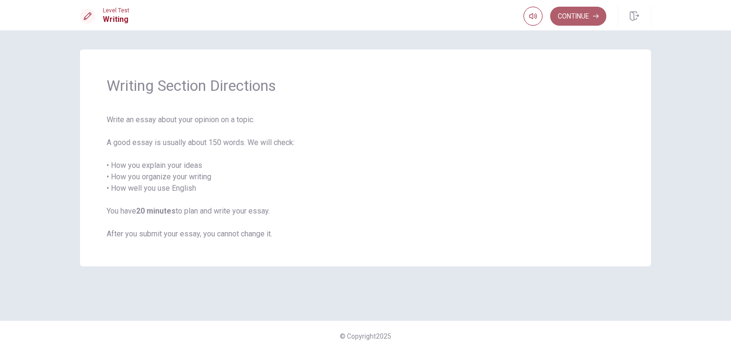
click at [566, 19] on button "Continue" at bounding box center [578, 16] width 56 height 19
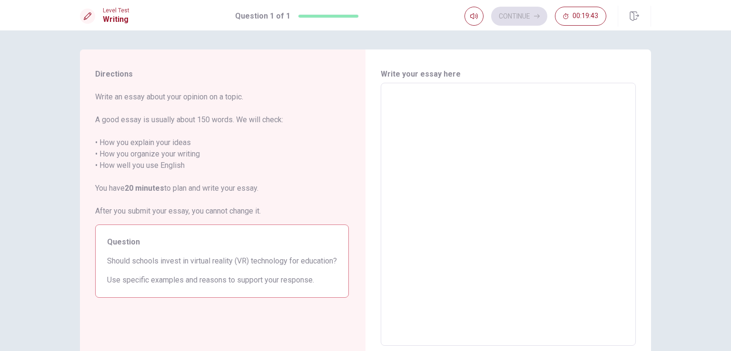
drag, startPoint x: 144, startPoint y: 276, endPoint x: 101, endPoint y: 260, distance: 45.9
click at [101, 260] on div "Question Should schools invest in virtual reality (VR) technology for education…" at bounding box center [222, 261] width 254 height 73
drag, startPoint x: 105, startPoint y: 263, endPoint x: 133, endPoint y: 276, distance: 31.1
click at [133, 267] on span "Should schools invest in virtual reality (VR) technology for education?" at bounding box center [222, 261] width 230 height 11
click at [132, 267] on span "Should schools invest in virtual reality (VR) technology for education?" at bounding box center [222, 261] width 230 height 11
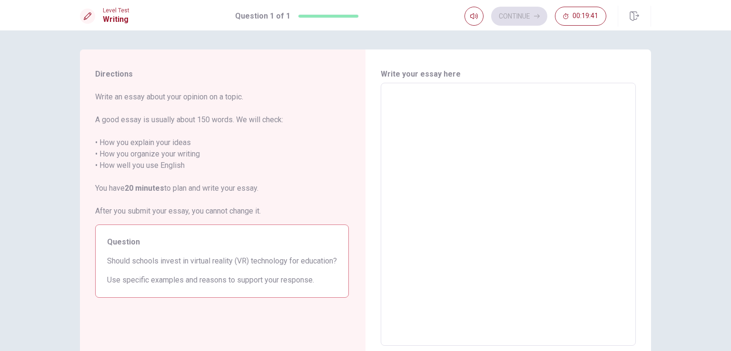
click at [131, 267] on span "Should schools invest in virtual reality (VR) technology for education?" at bounding box center [222, 261] width 230 height 11
drag, startPoint x: 131, startPoint y: 274, endPoint x: 128, endPoint y: 270, distance: 6.1
click at [131, 267] on span "Should schools invest in virtual reality (VR) technology for education?" at bounding box center [222, 261] width 230 height 11
drag, startPoint x: 123, startPoint y: 266, endPoint x: 110, endPoint y: 257, distance: 15.7
click at [120, 263] on span "Should schools invest in virtual reality (VR) technology for education?" at bounding box center [222, 261] width 230 height 11
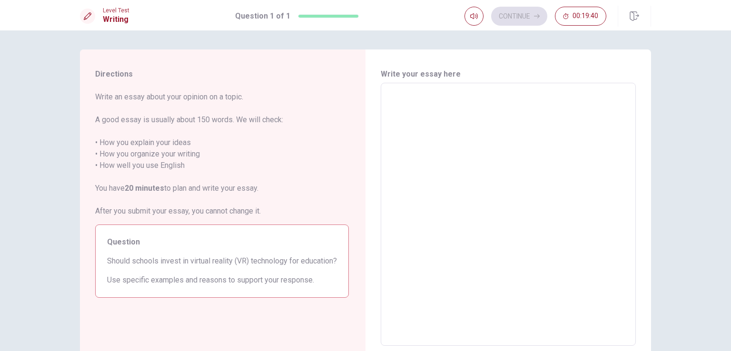
drag, startPoint x: 110, startPoint y: 257, endPoint x: 170, endPoint y: 281, distance: 63.7
click at [169, 281] on div "Question Should schools invest in virtual reality (VR) technology for education…" at bounding box center [222, 261] width 254 height 73
click at [410, 176] on textarea at bounding box center [509, 215] width 242 height 248
type textarea "y"
type textarea "x"
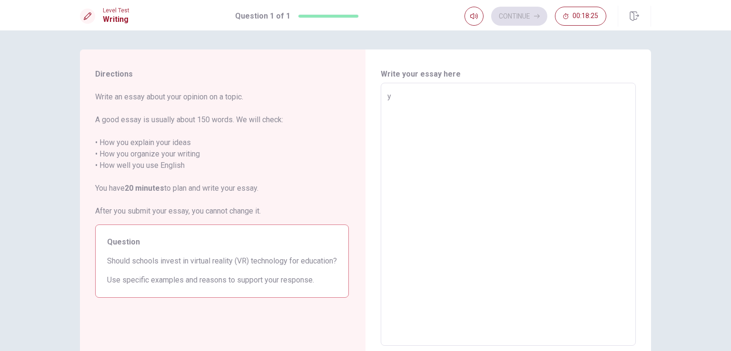
type textarea "ye"
type textarea "x"
type textarea "yes"
type textarea "x"
type textarea "yes"
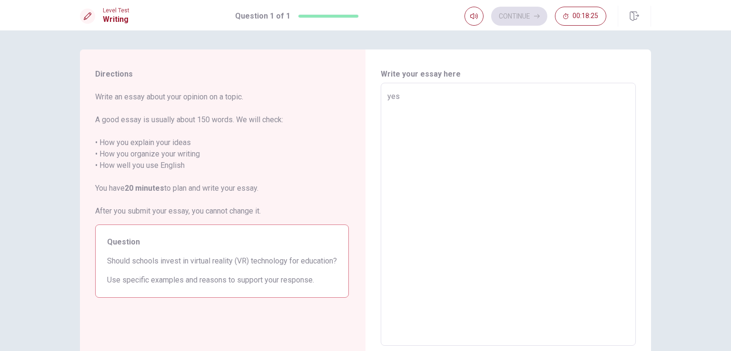
type textarea "x"
type textarea "yes"
type textarea "x"
type textarea "yes="
type textarea "x"
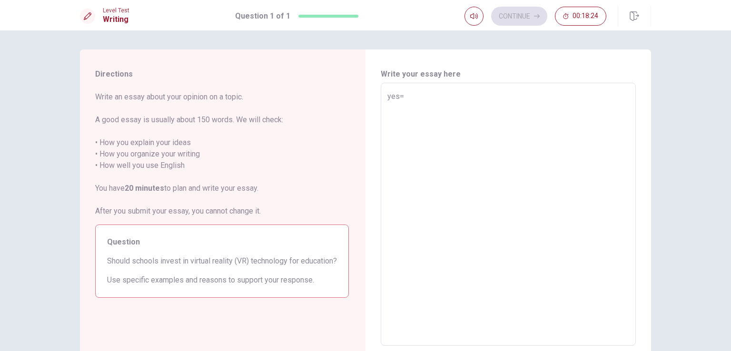
type textarea "yes"
type textarea "x"
type textarea "ye"
type textarea "x"
type textarea "yes"
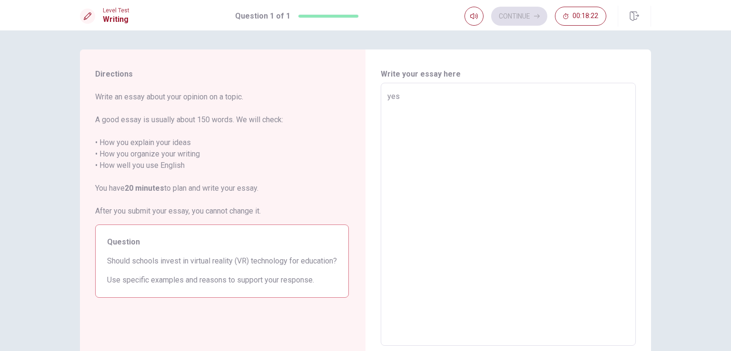
type textarea "x"
type textarea "yes,"
type textarea "x"
type textarea "yes"
type textarea "x"
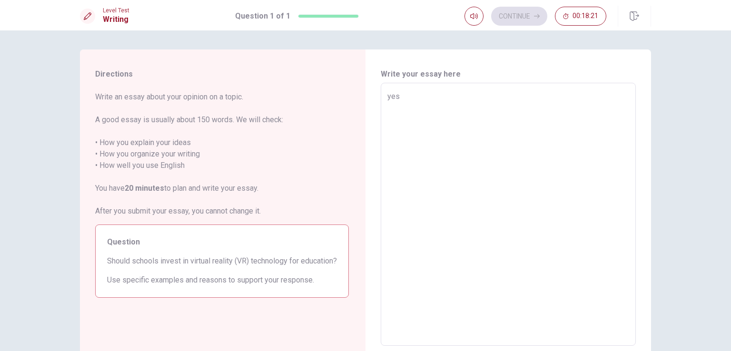
type textarea "yesm"
type textarea "x"
type textarea "yesm"
type textarea "x"
type textarea "yesm i"
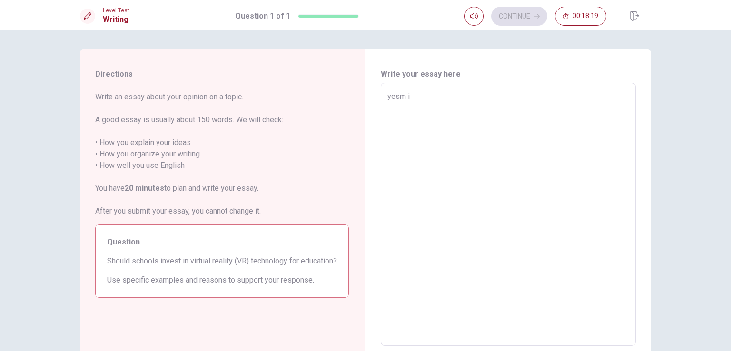
type textarea "x"
type textarea "yesm i"
type textarea "x"
type textarea "yesm i t"
type textarea "x"
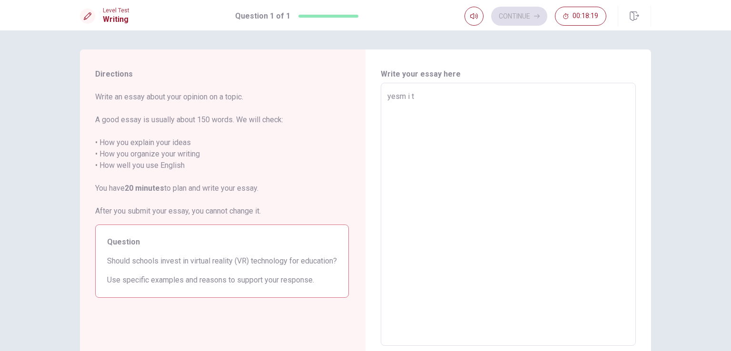
type textarea "yesm i ty"
type textarea "x"
type textarea "yesm i tyh"
type textarea "x"
type textarea "yesm i tyhi"
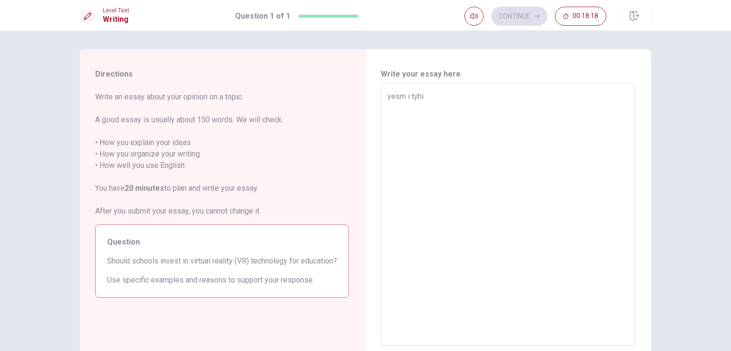
type textarea "x"
type textarea "yesm i tyhibn"
type textarea "x"
type textarea "yesm i tyhibnk"
type textarea "x"
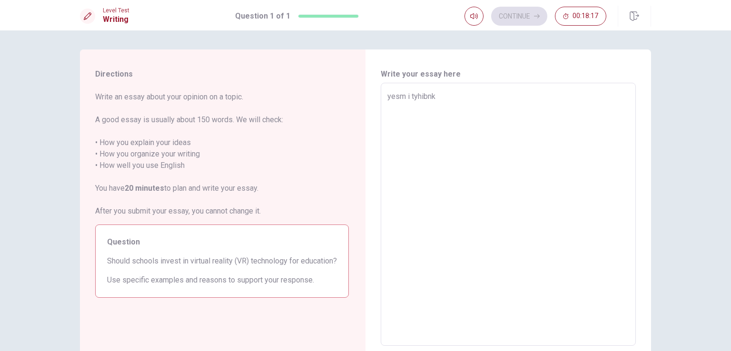
type textarea "yesm i tyhibn"
type textarea "x"
type textarea "yesm i tyhib"
type textarea "x"
type textarea "yesm i tyhi"
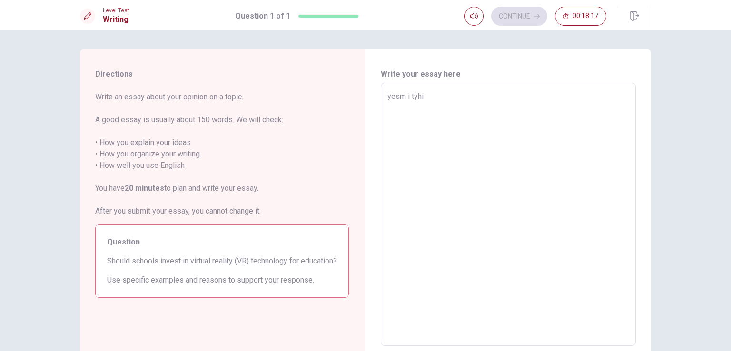
type textarea "x"
type textarea "yesm i tyh"
type textarea "x"
type textarea "yesm i ty"
type textarea "x"
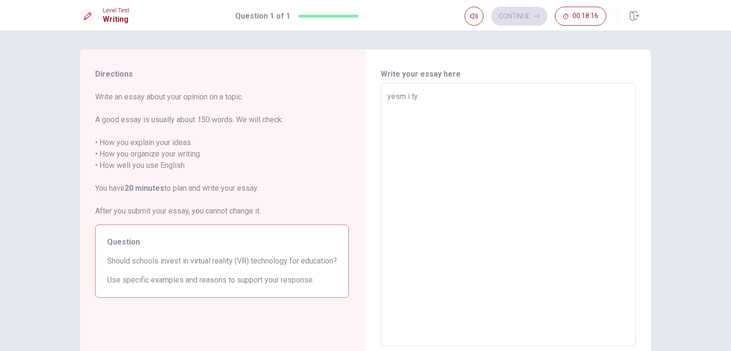
type textarea "yesm i t"
type textarea "x"
type textarea "yesm i th"
type textarea "x"
type textarea "yesm i thi"
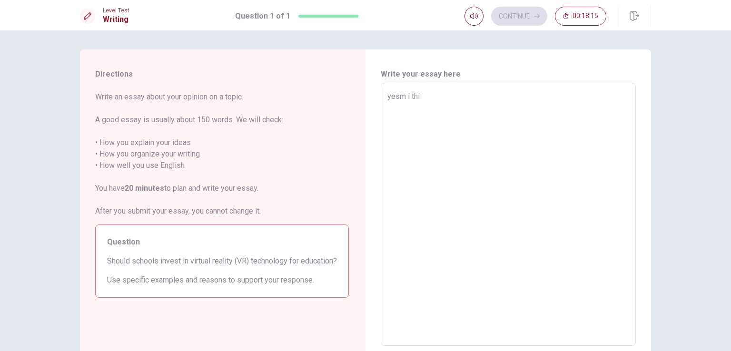
type textarea "x"
type textarea "yesm i thin"
type textarea "x"
type textarea "yesm i think"
type textarea "x"
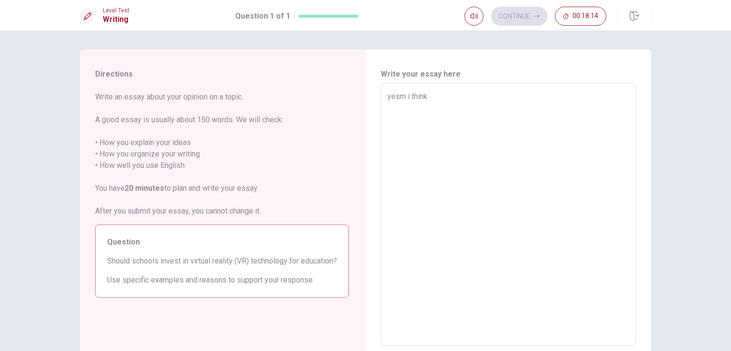
type textarea "yesm i think"
type textarea "x"
type textarea "yesm i think s"
type textarea "x"
type textarea "yesm i think sc"
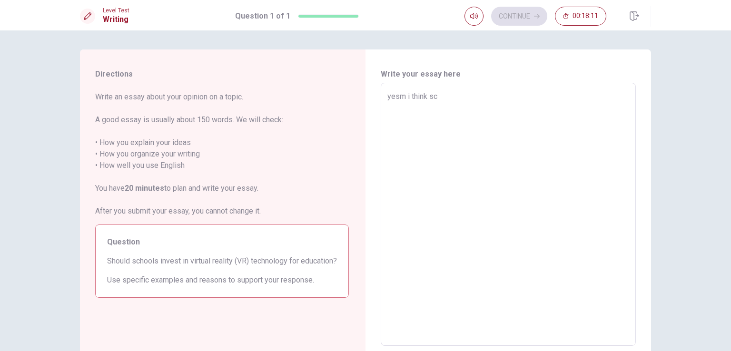
type textarea "x"
type textarea "yesm i think sch"
type textarea "x"
type textarea "yesm i think scho"
type textarea "x"
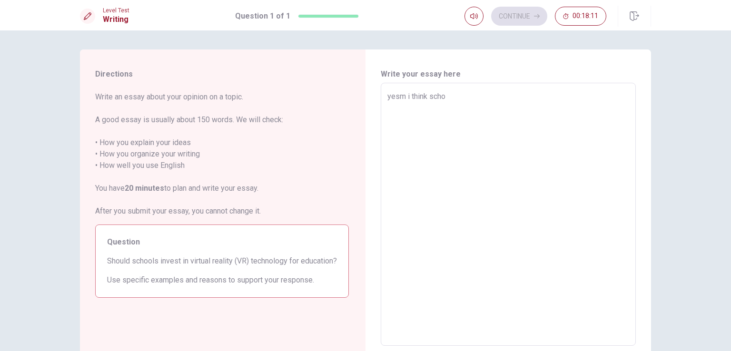
type textarea "yesm i think schoo"
type textarea "x"
type textarea "yesm i think school"
type textarea "x"
type textarea "yesm i think schools"
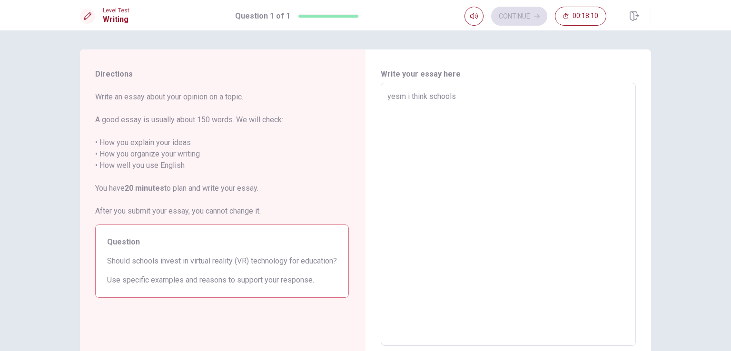
type textarea "x"
type textarea "yesm i think schools"
type textarea "x"
type textarea "yesm i think schools s"
type textarea "x"
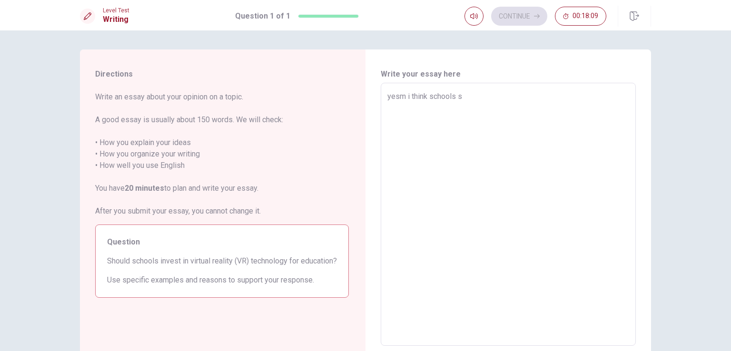
type textarea "yesm i think schools sh"
type textarea "x"
type textarea "yesm i think schools sho"
type textarea "x"
type textarea "yesm i think schools shou"
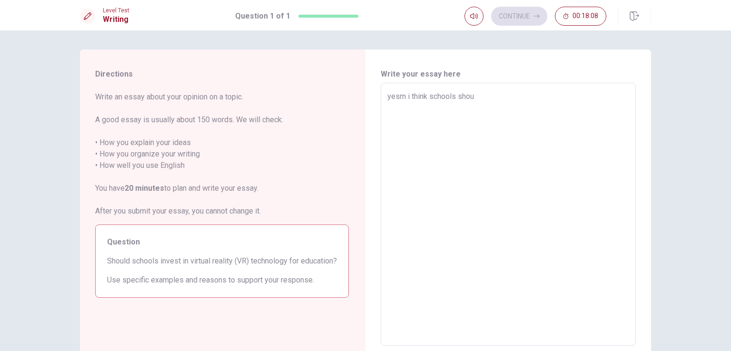
type textarea "x"
type textarea "yesm i think schools shoul"
type textarea "x"
type textarea "yesm i think schools should"
type textarea "x"
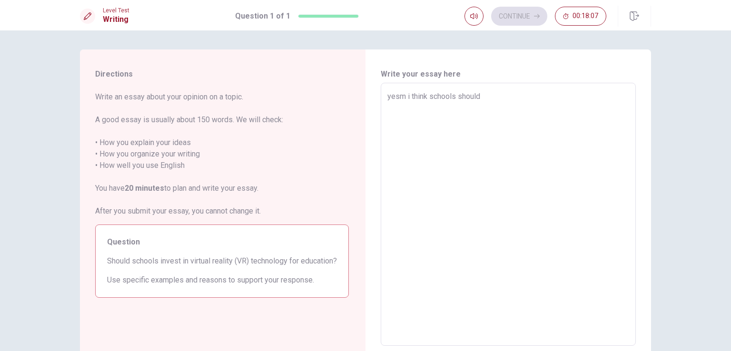
type textarea "yesm i think schools should"
type textarea "x"
type textarea "yesm i think schools should i"
type textarea "x"
type textarea "yesm i think schools should in"
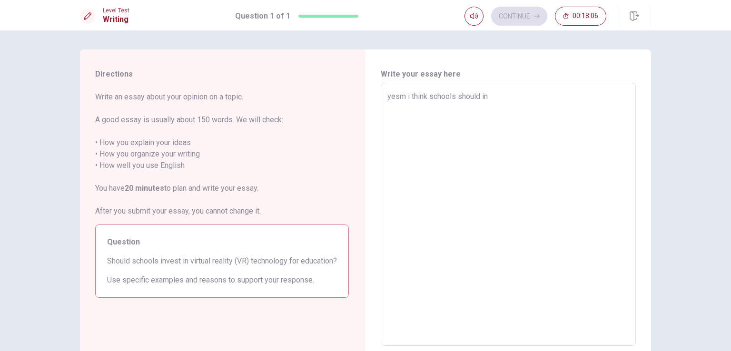
type textarea "x"
type textarea "yesm i think schools should inv"
type textarea "x"
type textarea "yesm i think schools should inve"
type textarea "x"
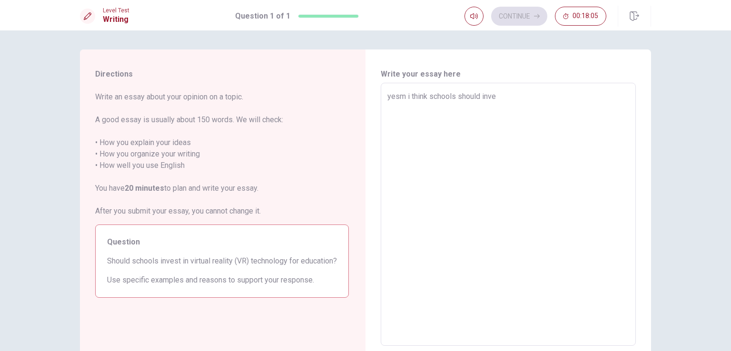
type textarea "yesm i think schools should inves"
type textarea "x"
type textarea "yesm i think schools should invest"
type textarea "x"
type textarea "yesm i think schools should invest"
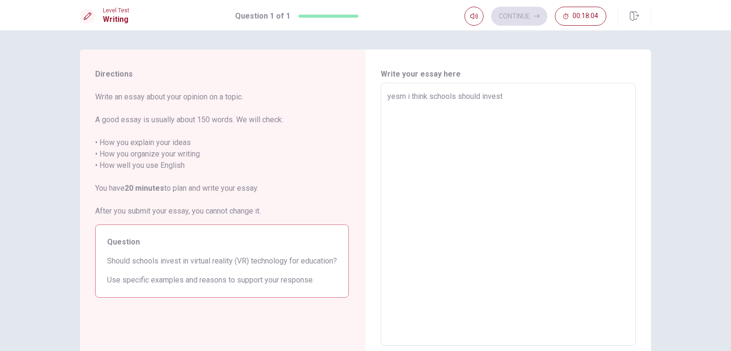
type textarea "x"
type textarea "yesm i think schools should invest i"
type textarea "x"
type textarea "yesm i think schools should invest in"
type textarea "x"
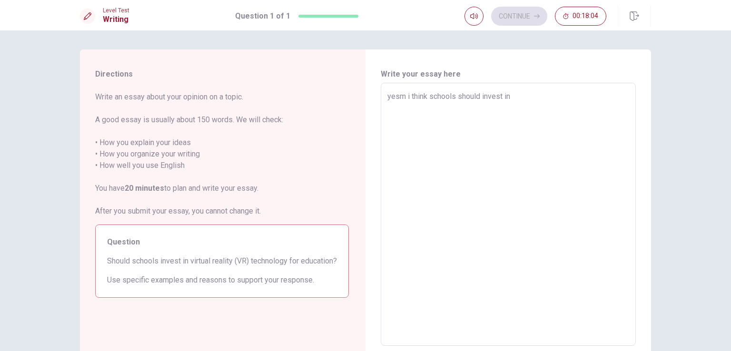
type textarea "yesm i think schools should invest in"
type textarea "x"
type textarea "yesm i think schools should invest in v"
type textarea "x"
type textarea "yesm i think schools should invest in vr"
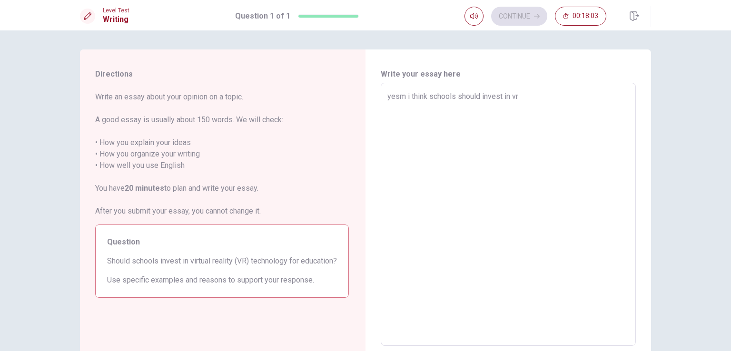
type textarea "x"
type textarea "yesm i think schools should invest in vr"
type textarea "x"
type textarea "yesm i think schools should invest in vr t"
type textarea "x"
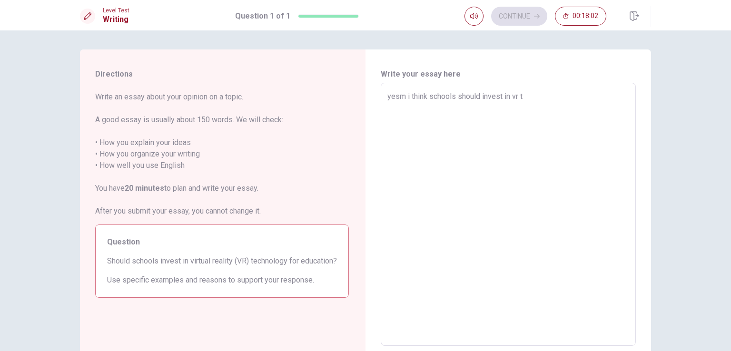
type textarea "yesm i think schools should invest in vr te"
type textarea "x"
type textarea "yesm i think schools should invest in vr tec"
type textarea "x"
type textarea "yesm i think schools should invest in vr tecn"
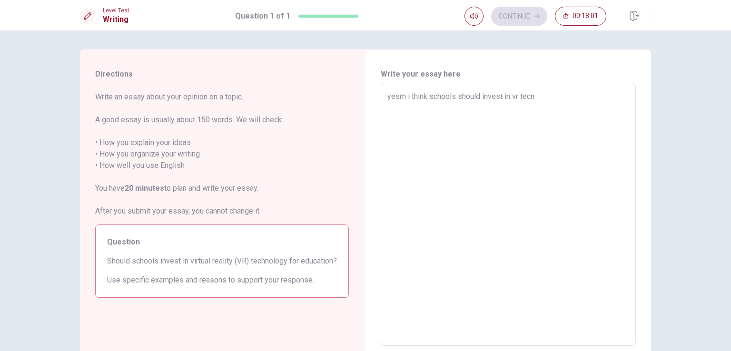
type textarea "x"
type textarea "yesm i think schools should invest in vr tecno"
type textarea "x"
type textarea "yesm i think schools should invest in vr tecn"
type textarea "x"
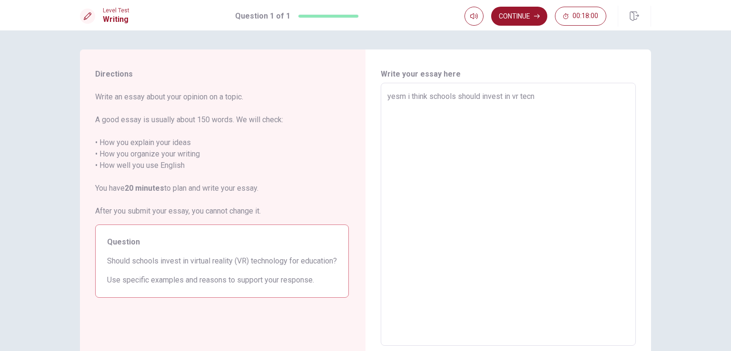
type textarea "yesm i think schools should invest in vr tec"
type textarea "x"
type textarea "yesm i think schools should invest in vr tecc"
type textarea "x"
type textarea "yesm i think schools should invest in vr tecch"
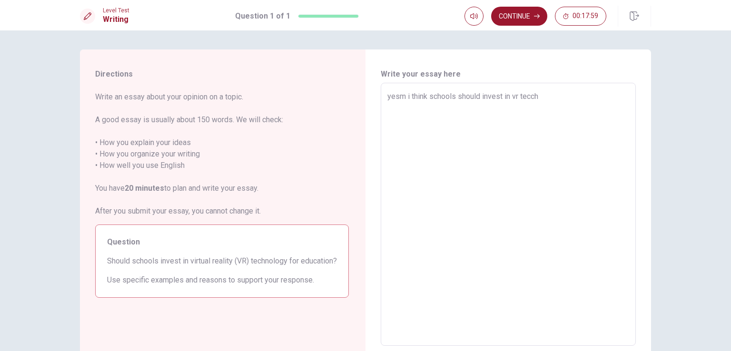
type textarea "x"
type textarea "yesm i think schools should invest in vr tecc"
type textarea "x"
type textarea "yesm i think schools should invest in vr tec"
type textarea "x"
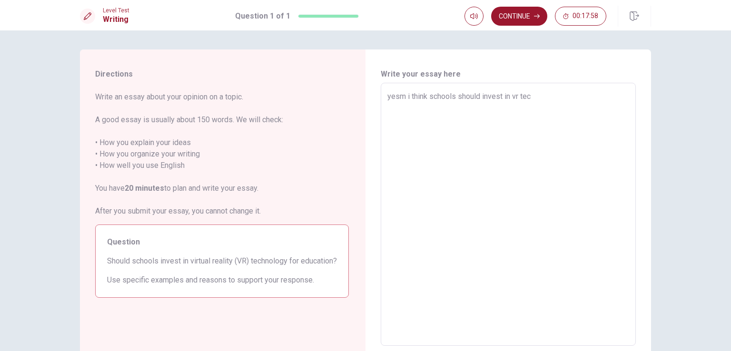
type textarea "yesm i think schools should invest in vr tech"
type textarea "x"
type textarea "yesm i think schools should invest in vr techn"
type textarea "x"
type textarea "yesm i think schools should invest in vr techno"
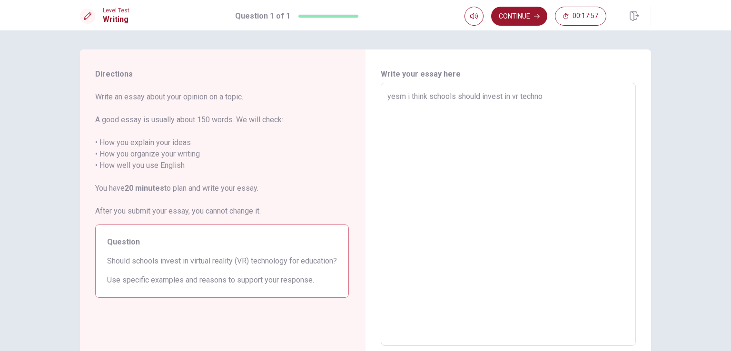
type textarea "x"
type textarea "yesm i think schools should invest in vr technol"
type textarea "x"
type textarea "yesm i think schools should invest in vr technolo"
type textarea "x"
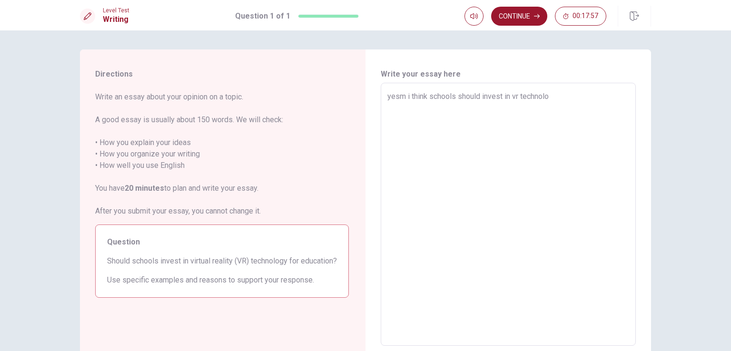
type textarea "yesm i think schools should invest in vr technolog"
type textarea "x"
type textarea "yesm i think schools should invest in vr technology"
type textarea "x"
type textarea "yesm i think schools should invest in vr technology"
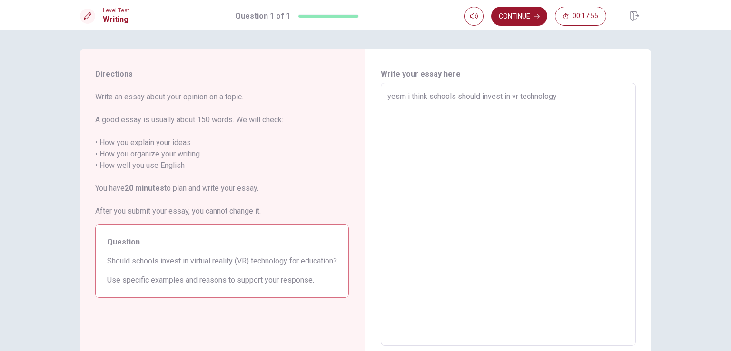
type textarea "x"
type textarea "yesm i think schools should invest in vr technology"
type textarea "x"
type textarea "yesm i think schools should invest in vr technology."
type textarea "x"
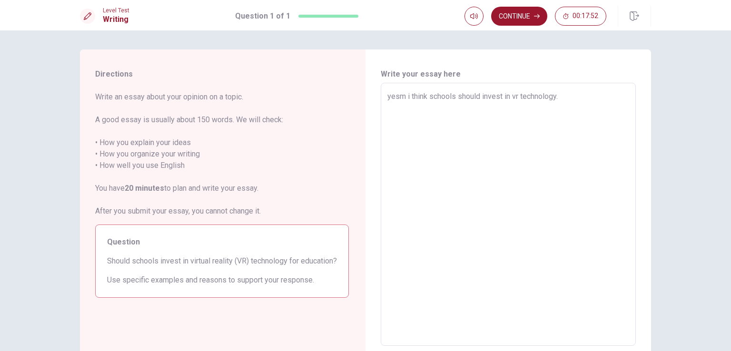
type textarea "yesm i think schools should invest in vr technology."
type textarea "x"
type textarea "yesm i think schools should invest in vr technology. i"
type textarea "x"
type textarea "yesm i think schools should invest in vr technology. it"
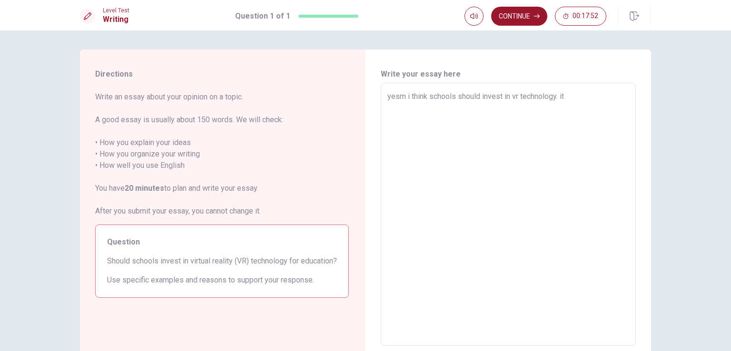
type textarea "x"
type textarea "yesm i think schools should invest in vr technology. it"
type textarea "x"
type textarea "yesm i think schools should invest in vr technology. it m"
type textarea "x"
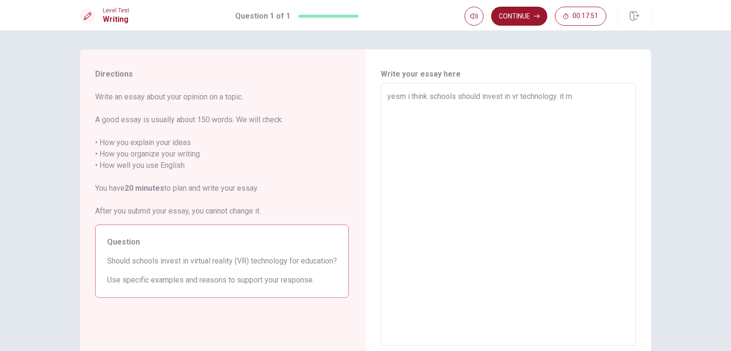
type textarea "yesm i think schools should invest in vr technology. it ma"
type textarea "x"
type textarea "yesm i think schools should invest in vr technology. it mak"
type textarea "x"
type textarea "yesm i think schools should invest in vr technology. it make"
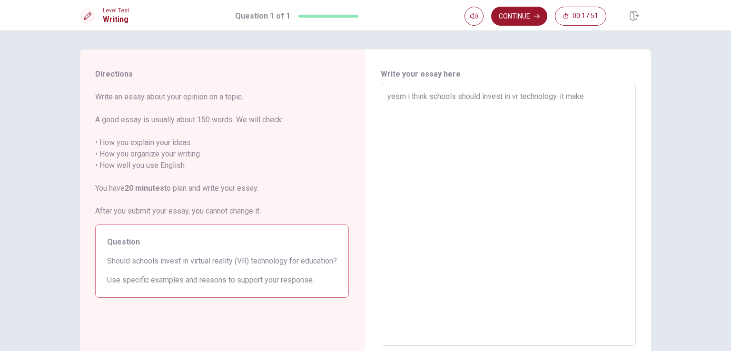
type textarea "x"
type textarea "yesm i think schools should invest in vr technology. it makes"
type textarea "x"
type textarea "yesm i think schools should invest in vr technology. it makes"
type textarea "x"
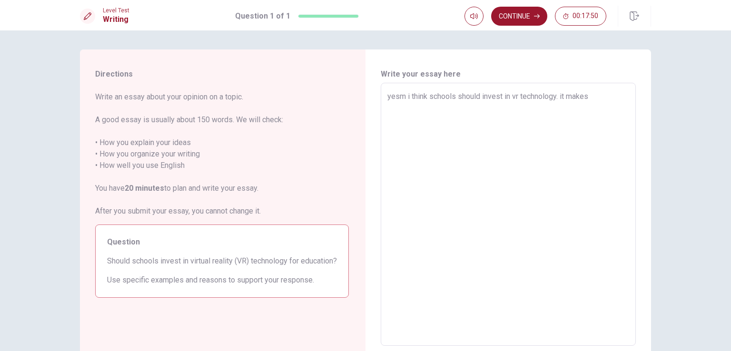
type textarea "yesm i think schools should invest in vr technology. it makes l"
type textarea "x"
type textarea "yesm i think schools should invest in vr technology. it makes le"
type textarea "x"
type textarea "yesm i think schools should invest in vr technology. it makes lea"
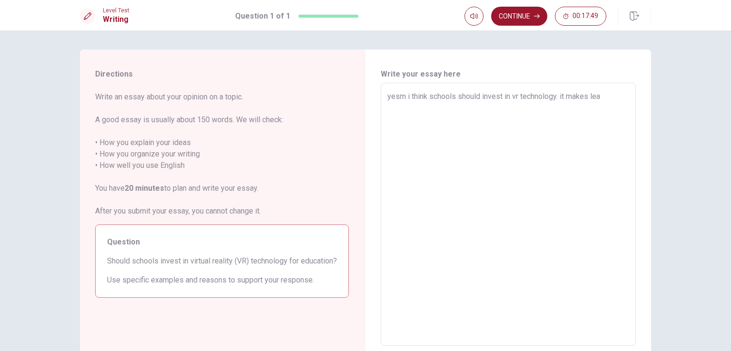
type textarea "x"
type textarea "yesm i think schools should invest in vr technology. it makes [PERSON_NAME]"
type textarea "x"
type textarea "yesm i think schools should invest in vr technology. it makes learn"
type textarea "x"
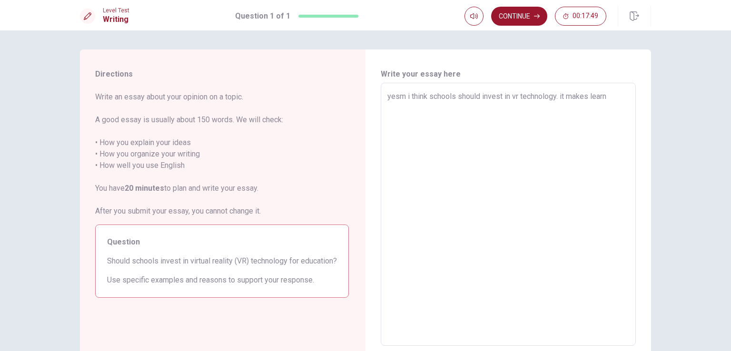
type textarea "yesm i think schools should invest in vr technology. it makes learni"
type textarea "x"
type textarea "yesm i think schools should invest in vr technology. it makes learnin"
type textarea "x"
type textarea "yesm i think schools should invest in vr technology. it makes learning"
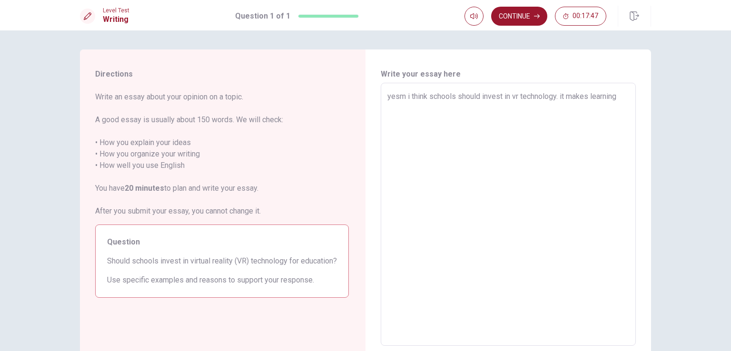
type textarea "x"
type textarea "yesm i think schools should invest in vr technology. it makes learning"
type textarea "x"
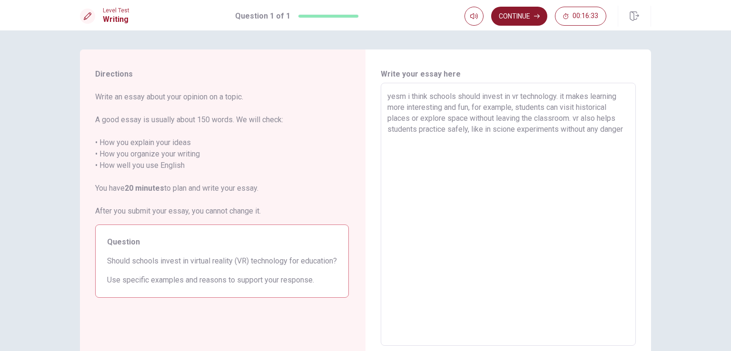
click at [534, 16] on button "Continue" at bounding box center [519, 16] width 56 height 19
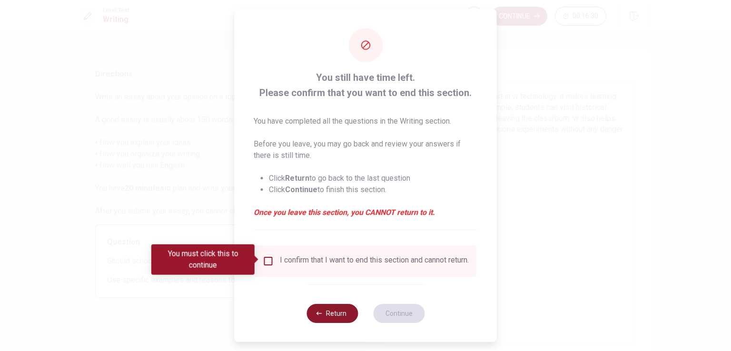
click at [337, 320] on button "Return" at bounding box center [332, 313] width 51 height 19
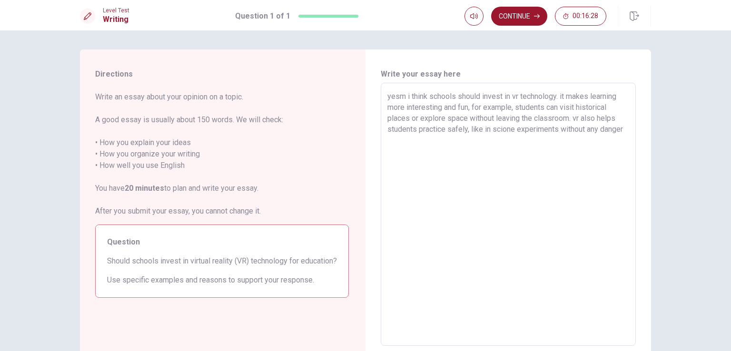
click at [620, 132] on textarea "yesm i think schools should invest in vr technology. it makes learning more int…" at bounding box center [509, 215] width 242 height 248
click at [629, 128] on div "yesm i think schools should invest in vr technology. it makes learning more int…" at bounding box center [508, 214] width 255 height 263
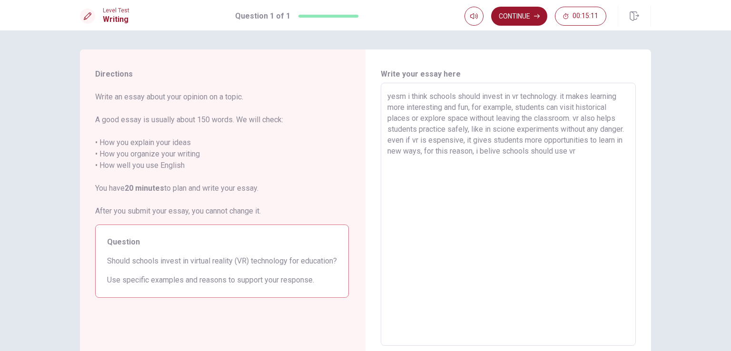
click at [502, 132] on textarea "yesm i think schools should invest in vr technology. it makes learning more int…" at bounding box center [509, 215] width 242 height 248
click at [525, 128] on textarea "yesm i think schools should invest in vr technology. it makes learning more int…" at bounding box center [509, 215] width 242 height 248
click at [530, 130] on textarea "yesm i think schools should invest in vr technology. it makes learning more int…" at bounding box center [509, 215] width 242 height 248
click at [528, 129] on textarea "yesm i think schools should invest in vr technology. it makes learning more int…" at bounding box center [509, 215] width 242 height 248
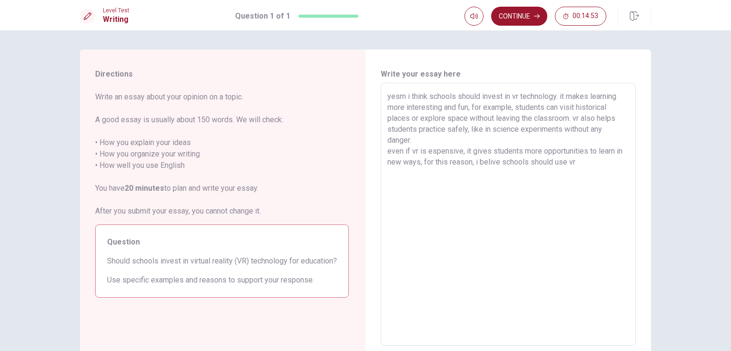
drag, startPoint x: 560, startPoint y: 126, endPoint x: 570, endPoint y: 126, distance: 10.0
click at [560, 126] on textarea "yesm i think schools should invest in vr technology. it makes learning more int…" at bounding box center [509, 215] width 242 height 248
click at [524, 20] on button "Continue" at bounding box center [519, 16] width 56 height 19
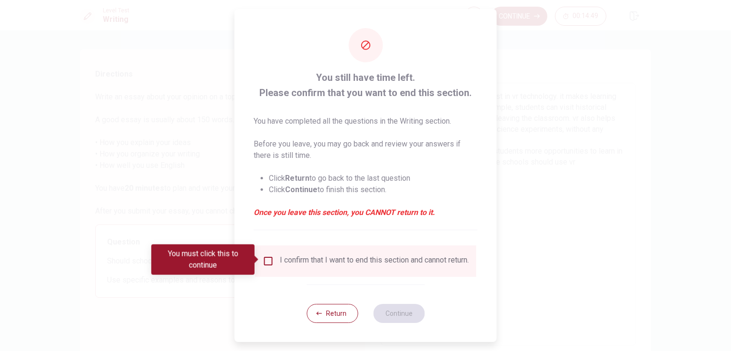
click at [267, 264] on input "You must click this to continue" at bounding box center [268, 261] width 11 height 11
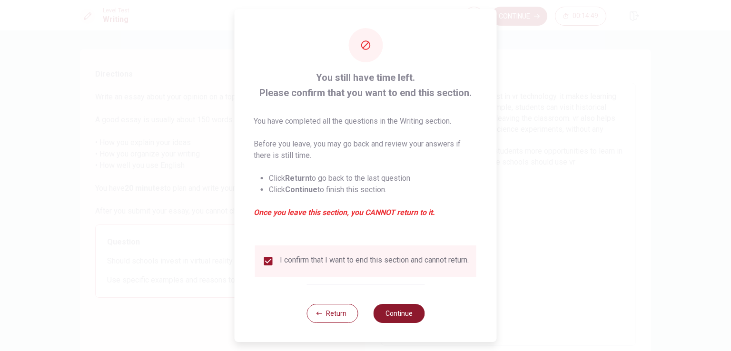
click at [391, 323] on button "Continue" at bounding box center [398, 313] width 51 height 19
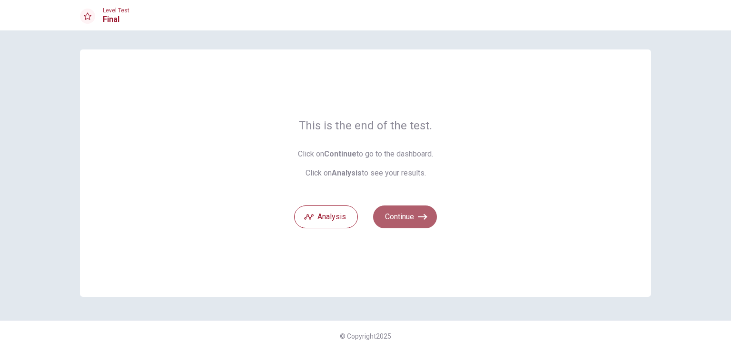
click at [402, 221] on button "Continue" at bounding box center [405, 217] width 64 height 23
